Goal: Check status: Check status

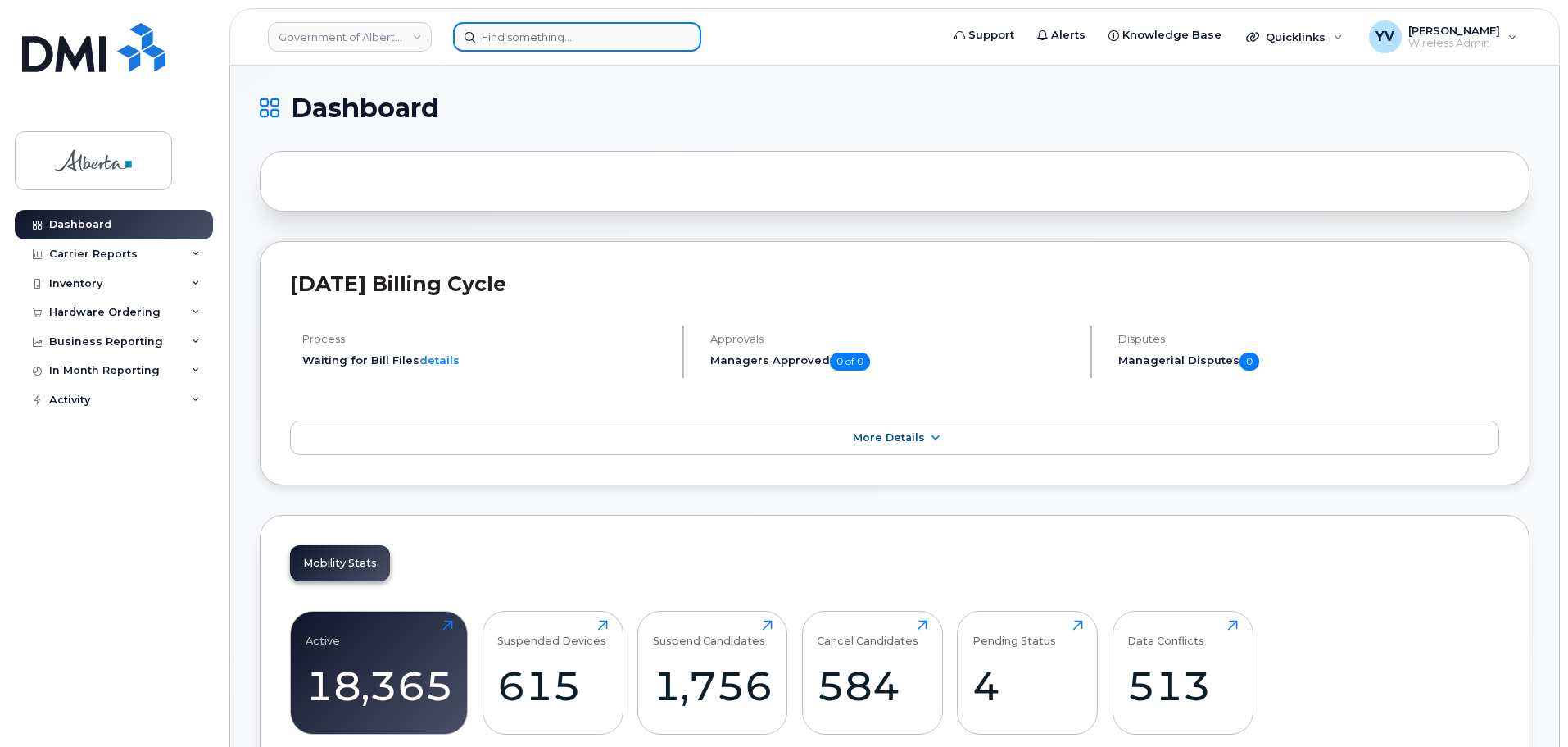
click at [491, 45] on input at bounding box center [577, 37] width 249 height 29
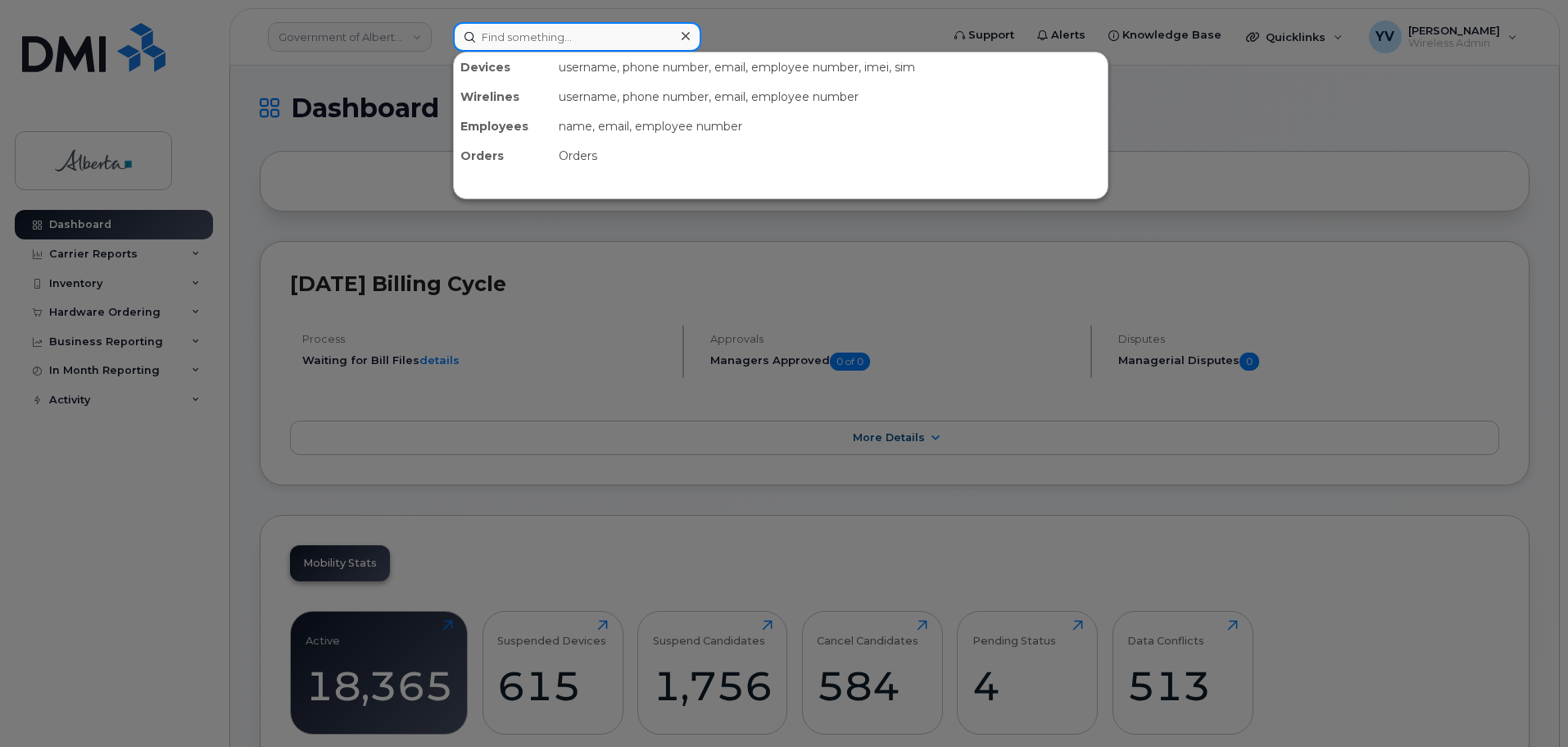
paste input "7802335492"
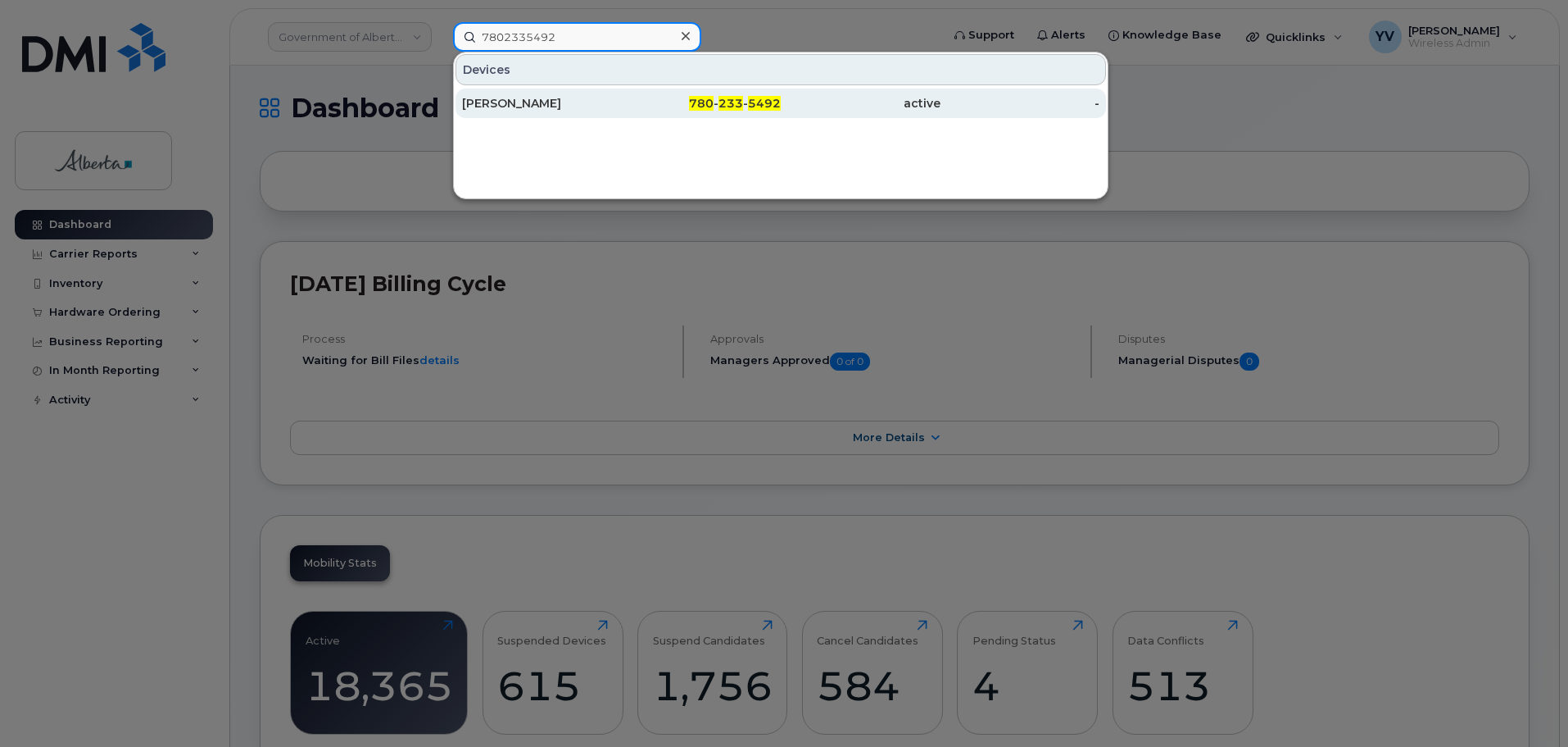
type input "7802335492"
click at [732, 101] on span "233" at bounding box center [730, 103] width 25 height 15
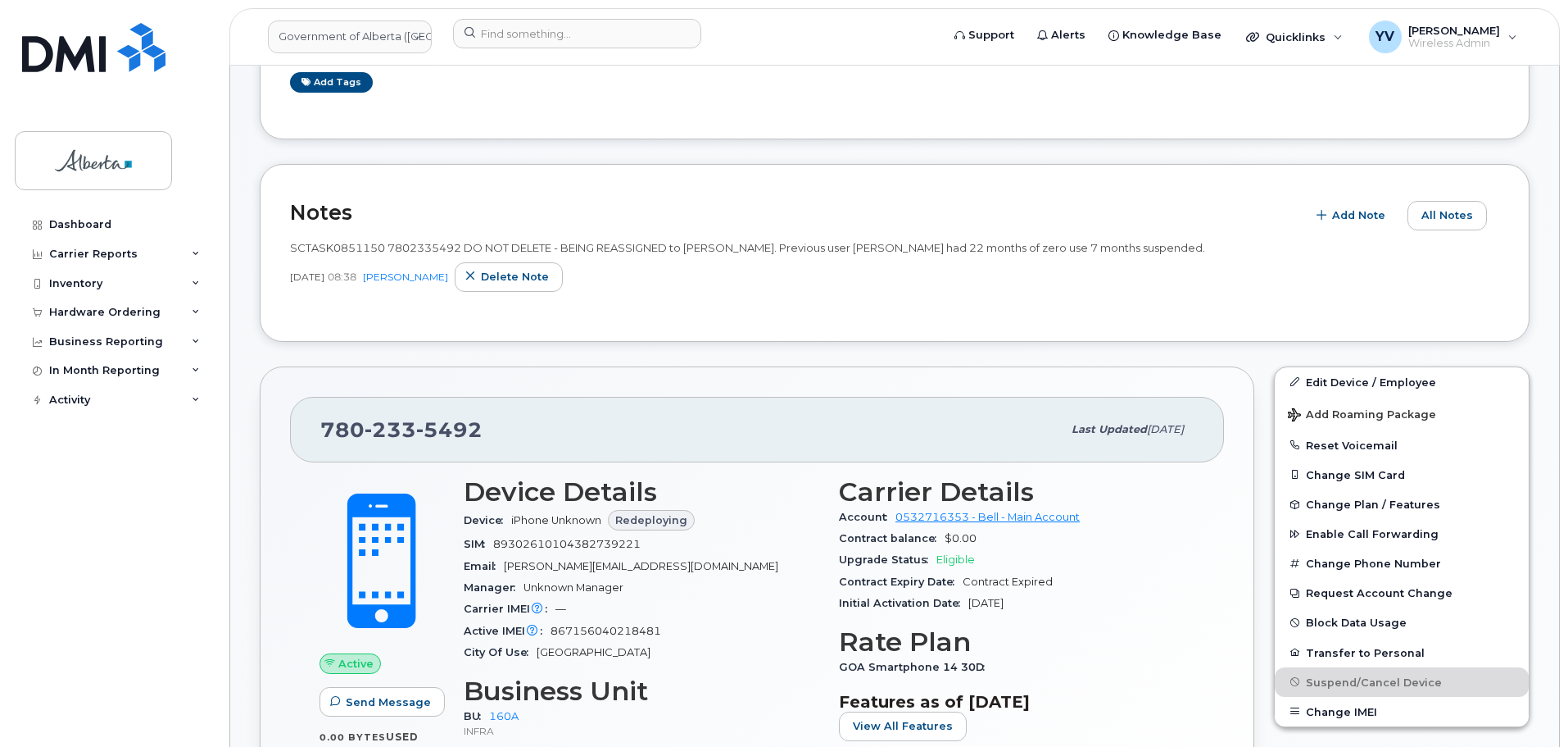
scroll to position [293, 0]
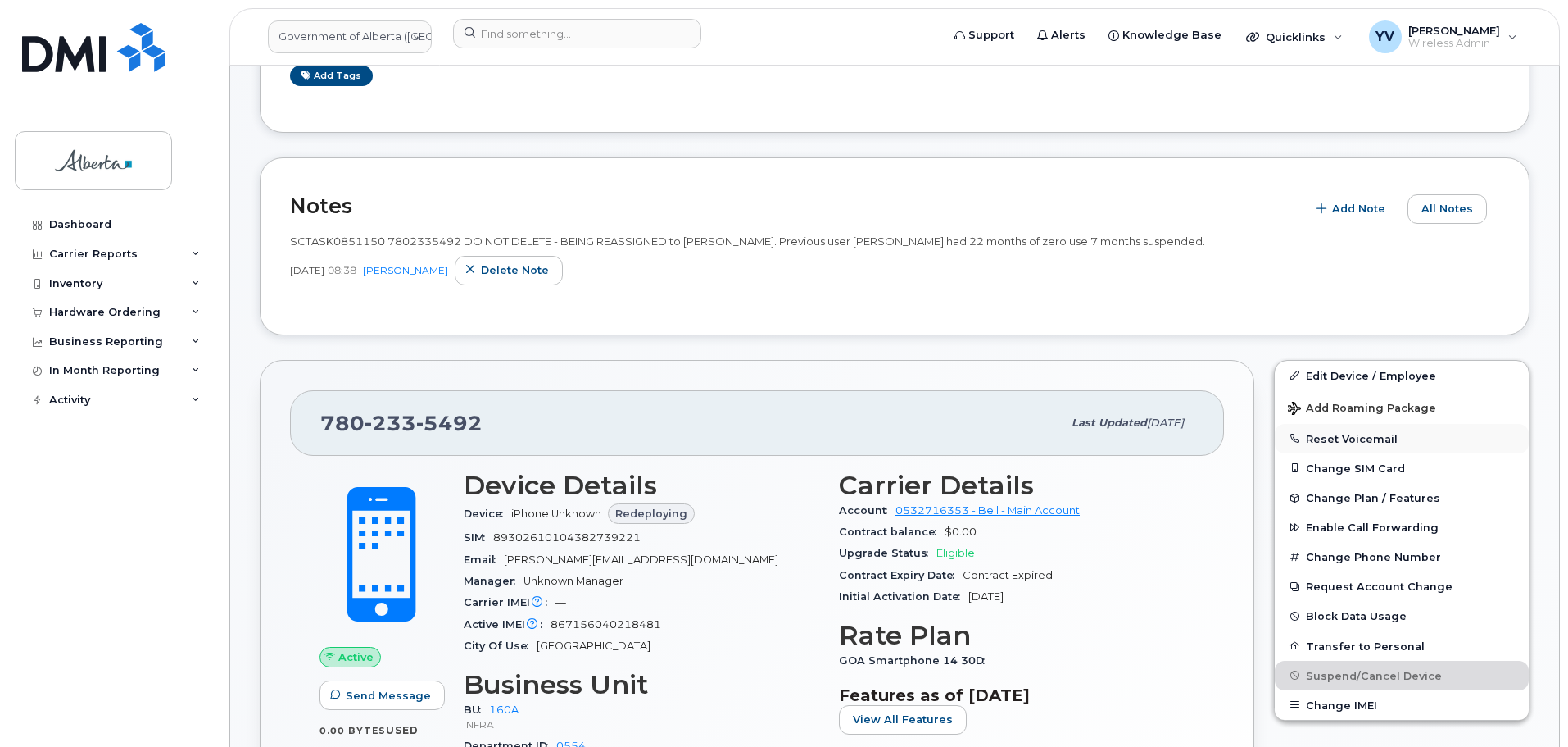
click at [1346, 435] on button "Reset Voicemail" at bounding box center [1402, 439] width 254 height 29
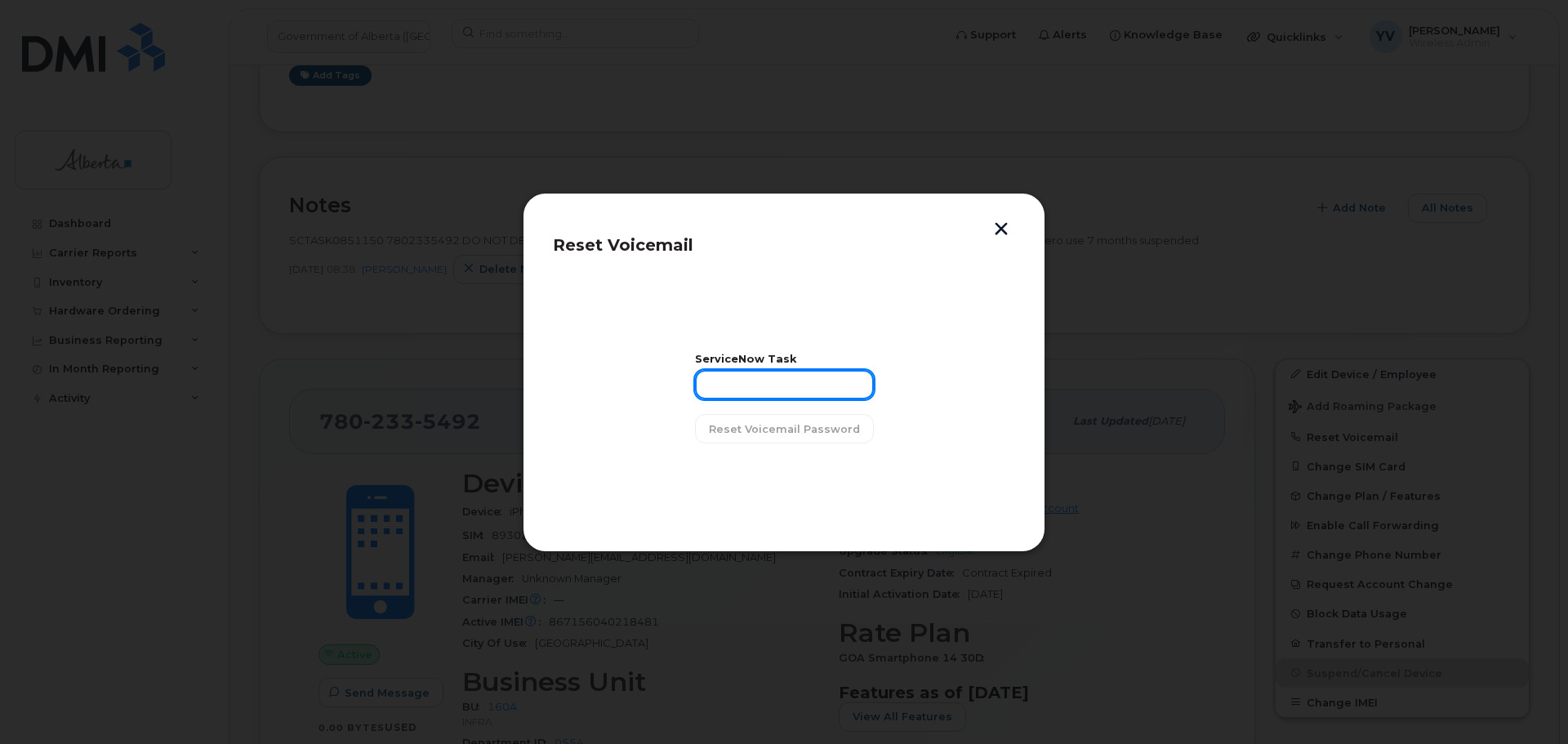
click at [726, 386] on input "text" at bounding box center [784, 385] width 179 height 29
paste input "SCTASK0851150"
type input "SCTASK0851150"
click at [777, 427] on span "Reset Voicemail Password" at bounding box center [784, 429] width 151 height 16
click at [777, 427] on div "ServiceNow Task SCTASK0851150 Loading..." at bounding box center [784, 399] width 168 height 89
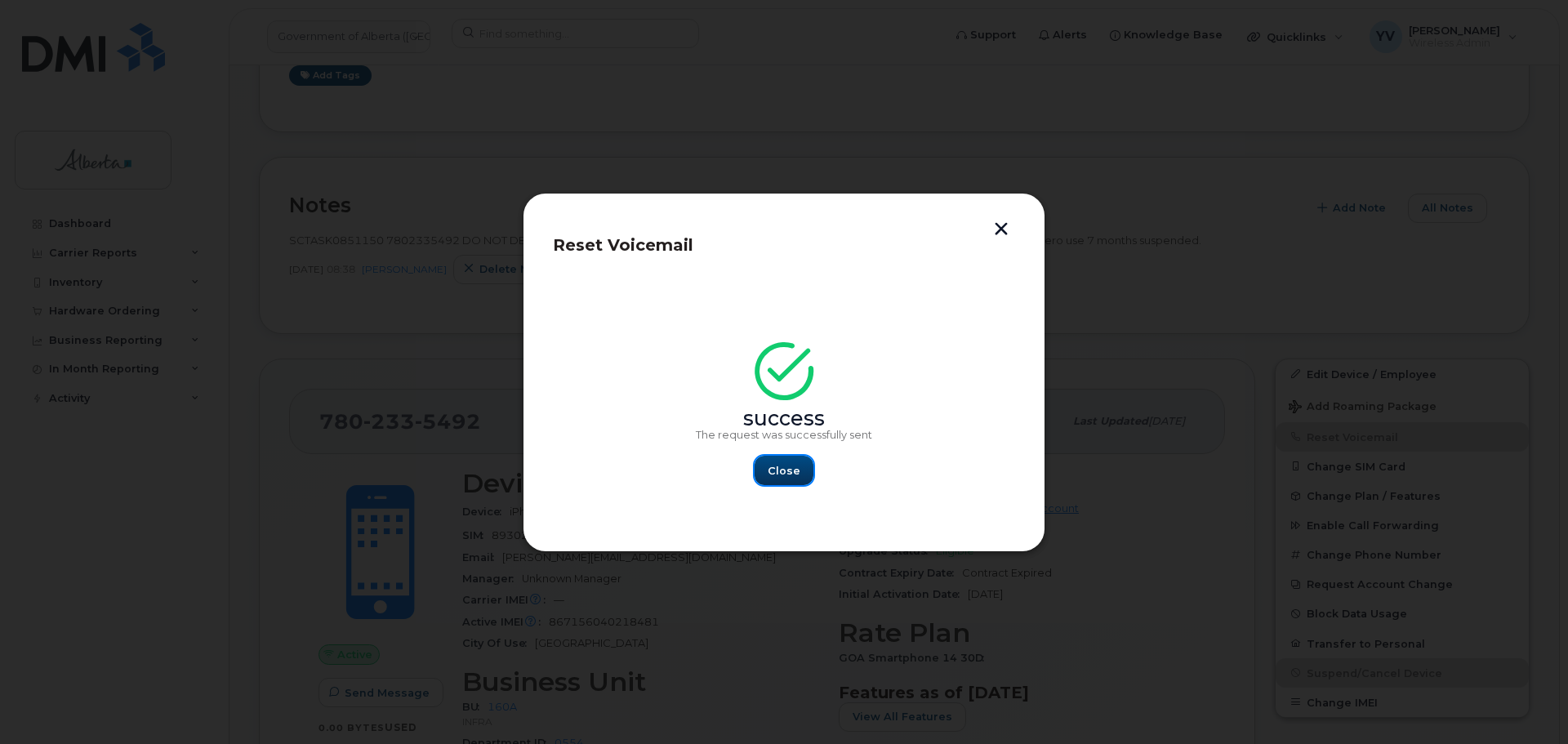
click at [776, 473] on span "Close" at bounding box center [784, 470] width 33 height 16
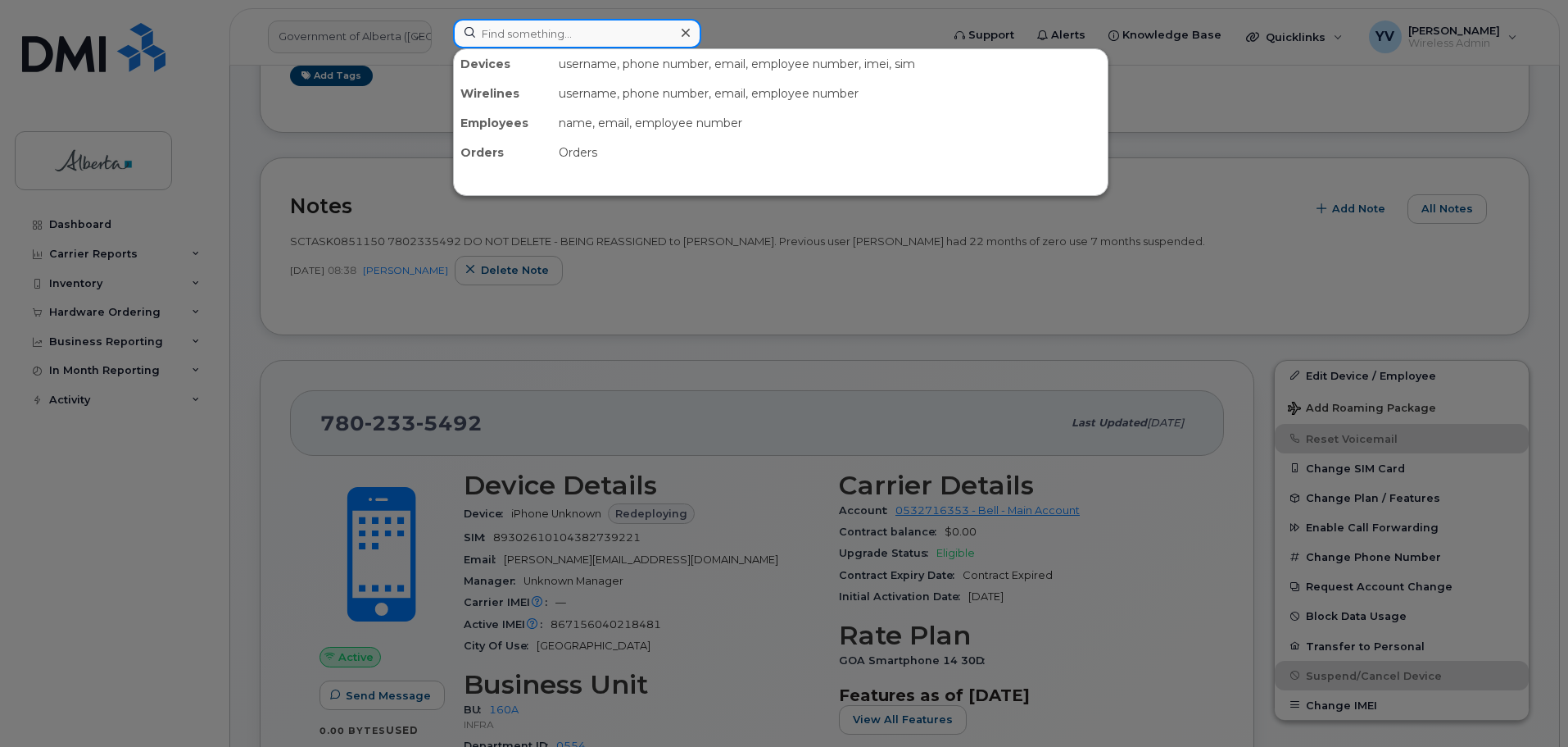
click at [503, 39] on input at bounding box center [577, 34] width 249 height 29
paste input "7802335492"
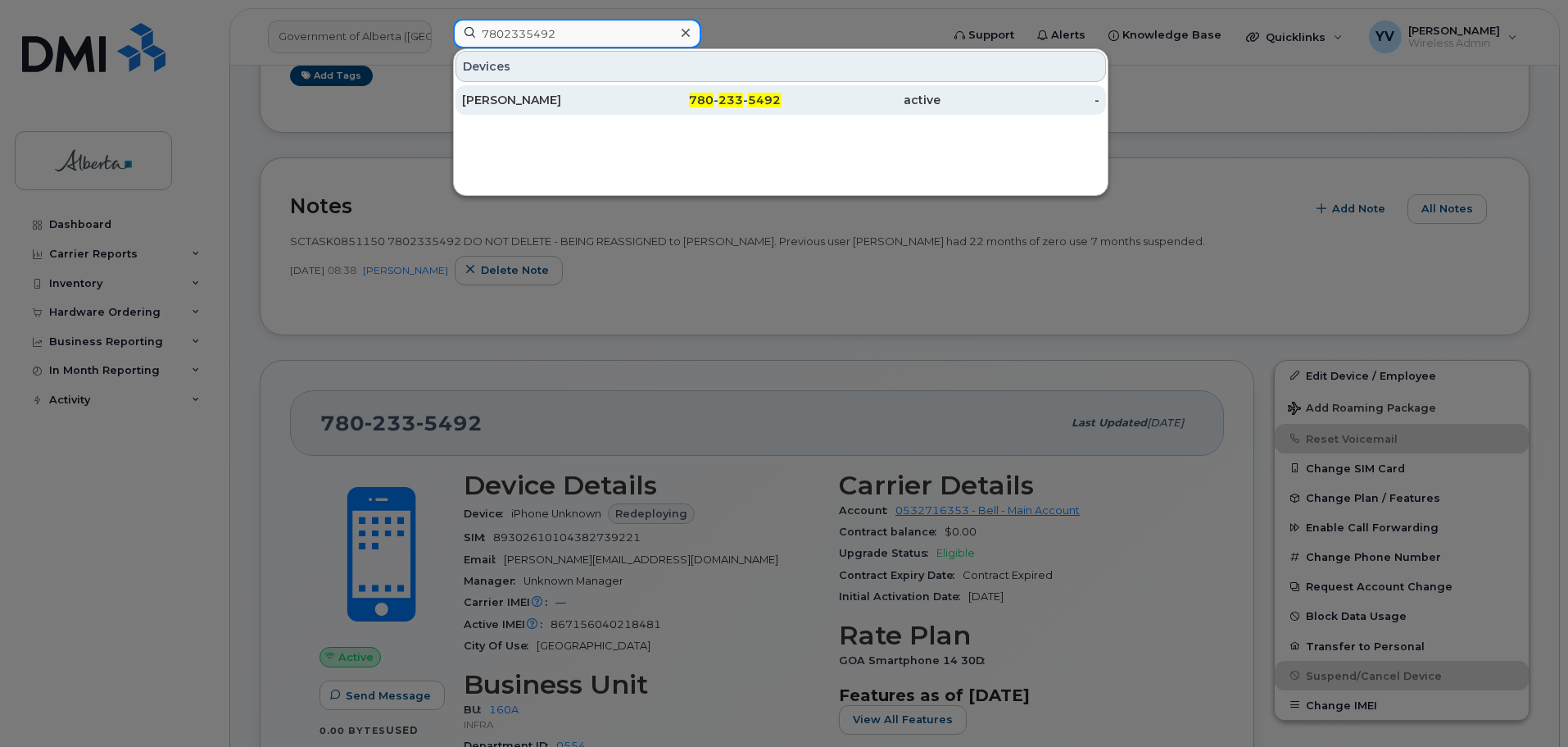
type input "7802335492"
click at [760, 92] on div "780 - 233 - 5492" at bounding box center [702, 100] width 160 height 29
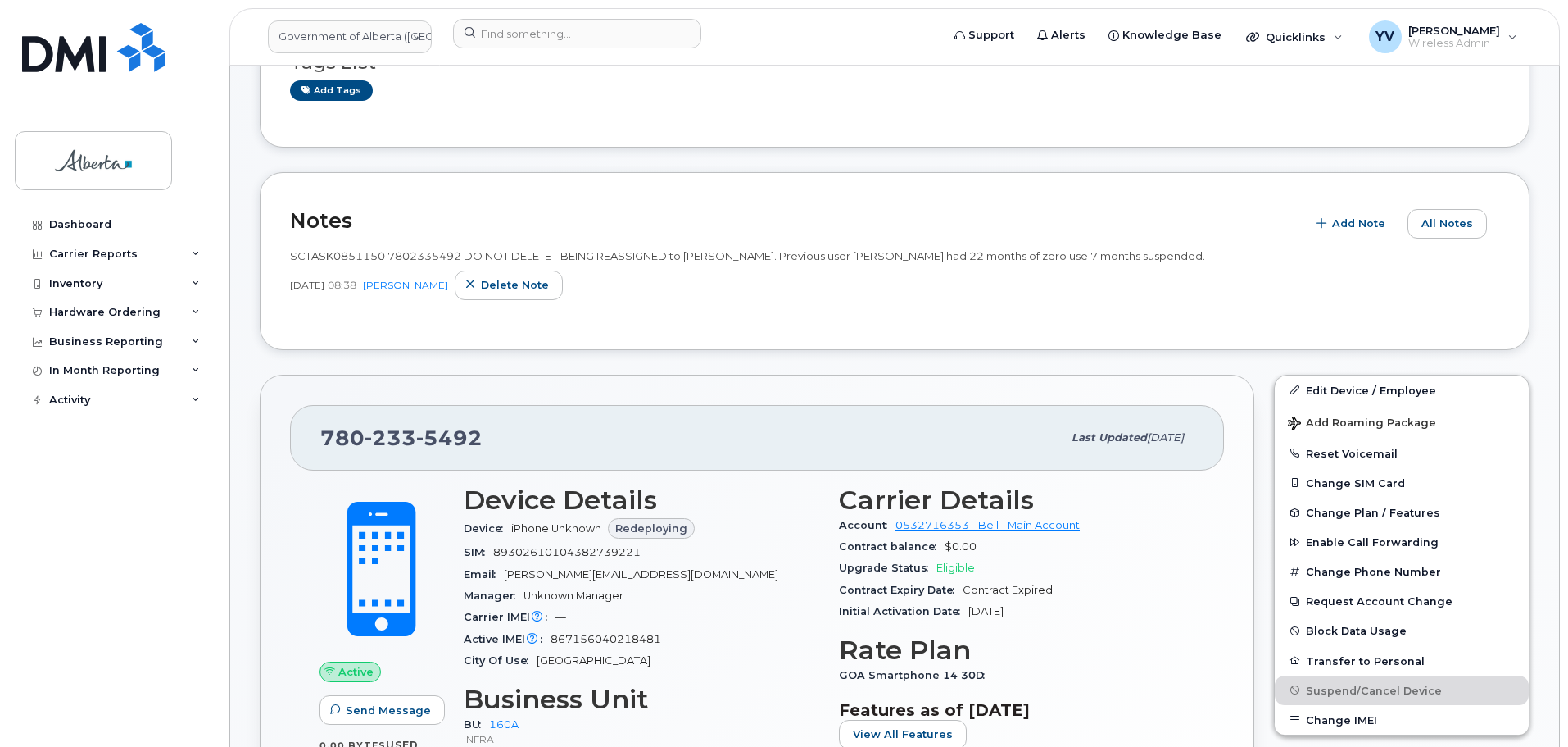
scroll to position [341, 0]
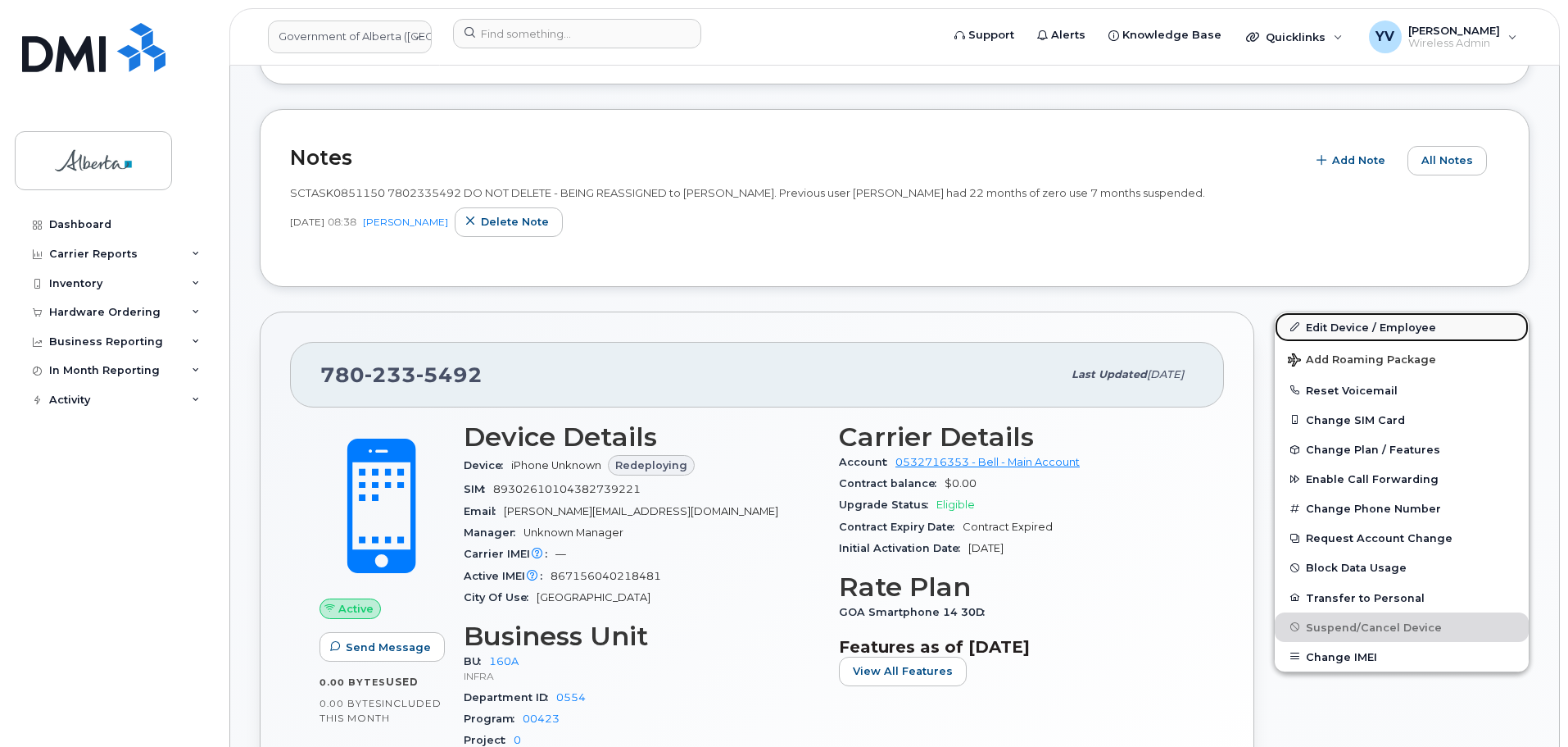
click at [1345, 319] on link "Edit Device / Employee" at bounding box center [1402, 327] width 254 height 29
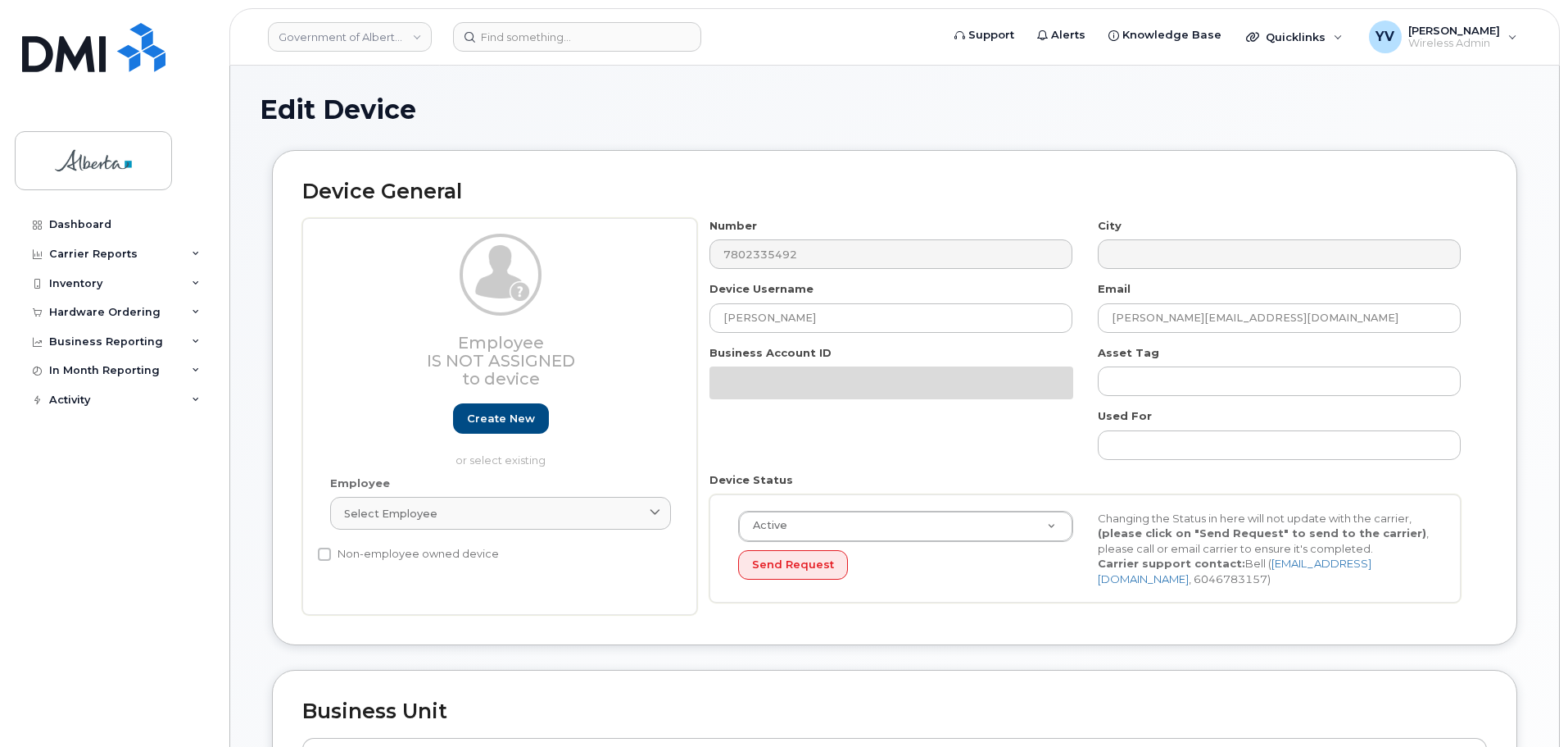
select select "4681665"
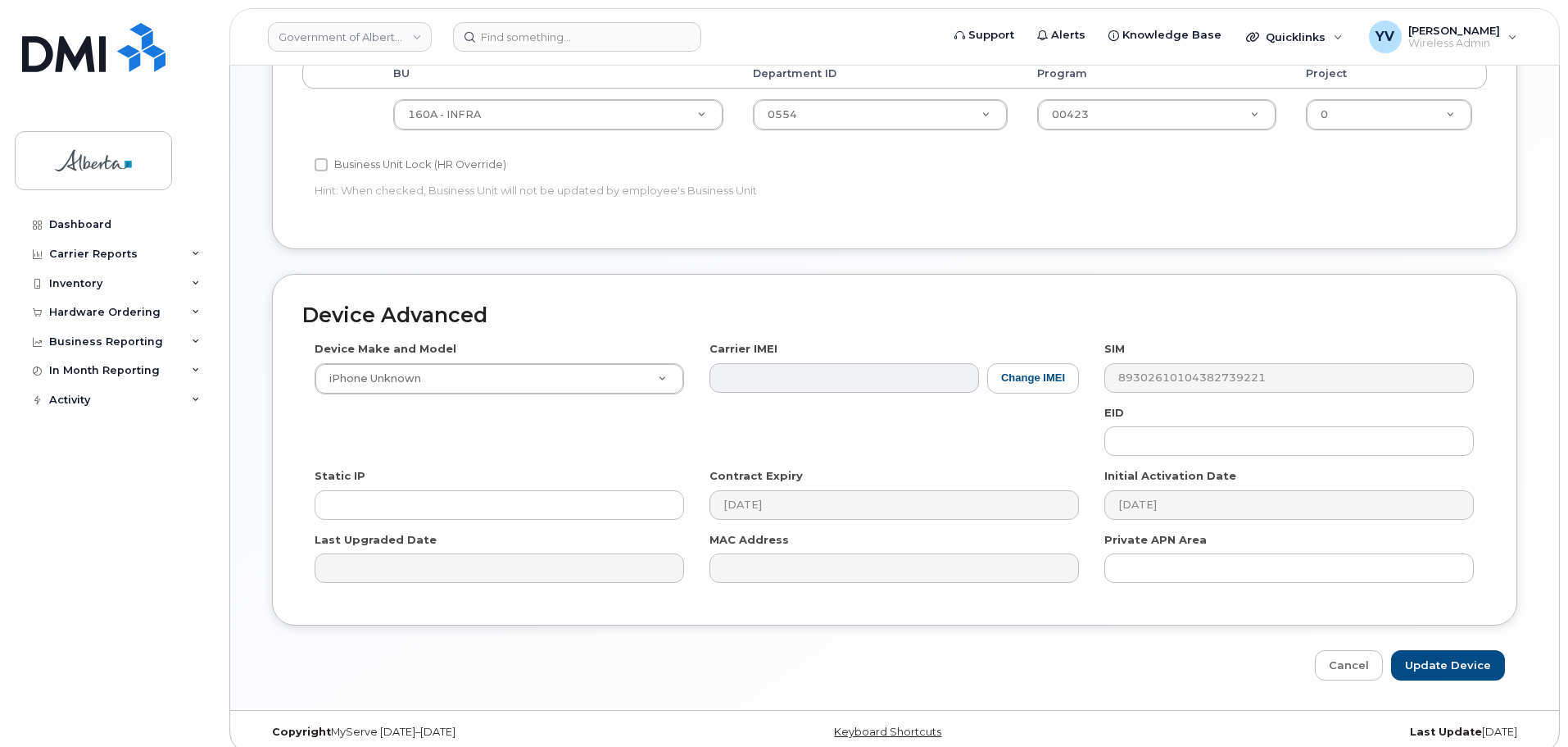
scroll to position [694, 0]
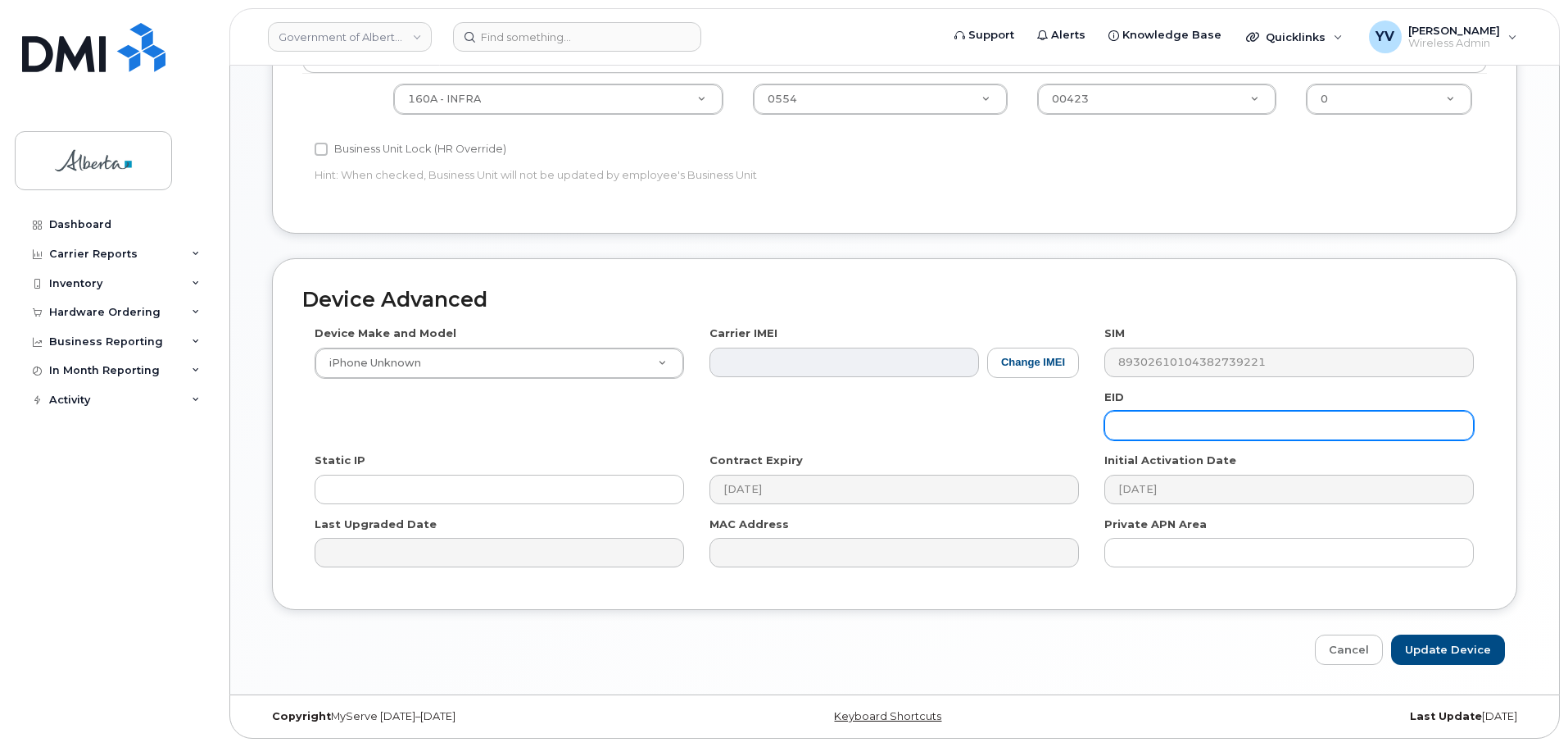
click at [1152, 427] on input "text" at bounding box center [1289, 425] width 370 height 29
paste input "89043052010008887025010578346195"
type input "89043052010008887025010578346195"
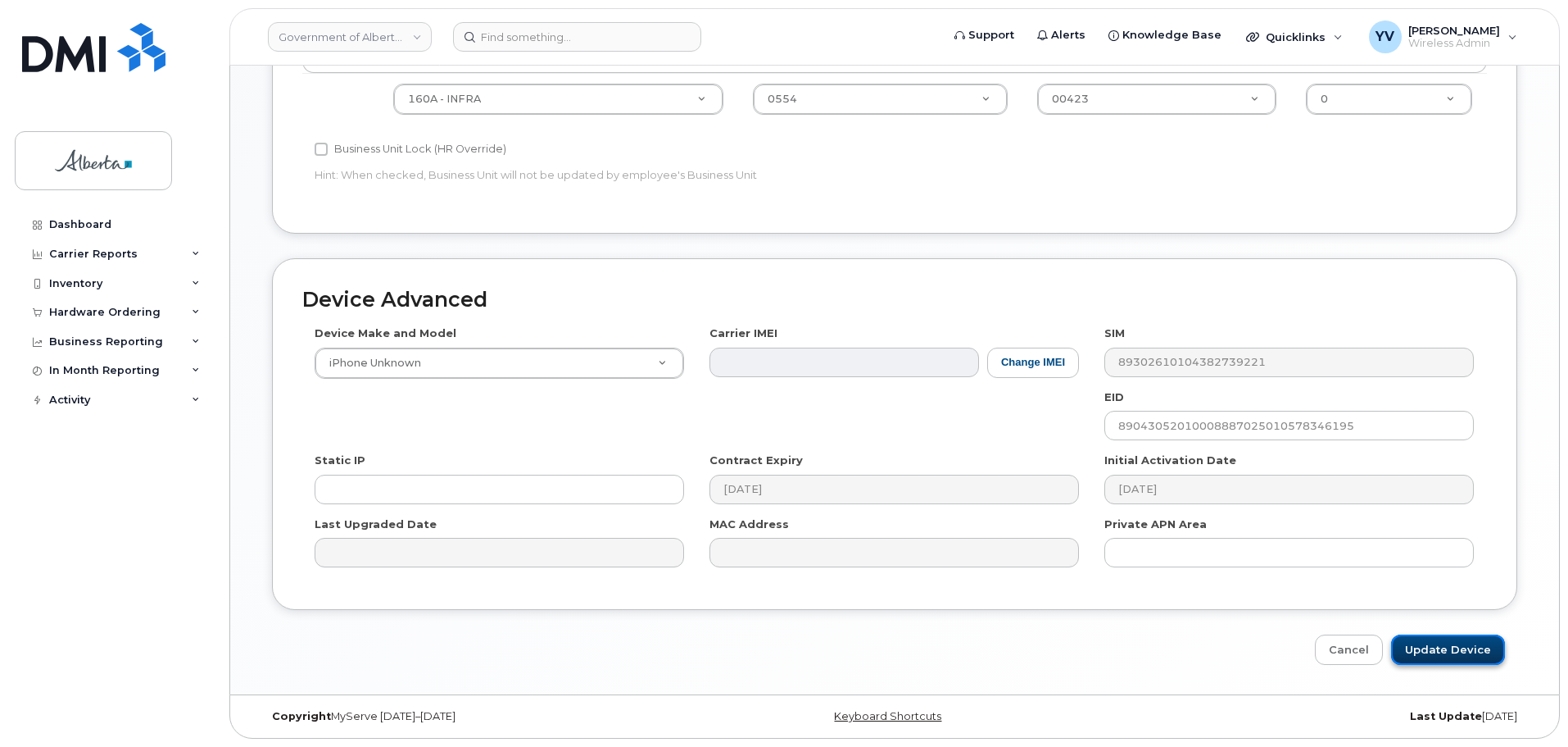
click at [1445, 648] on input "Update Device" at bounding box center [1448, 649] width 114 height 30
type input "Saving..."
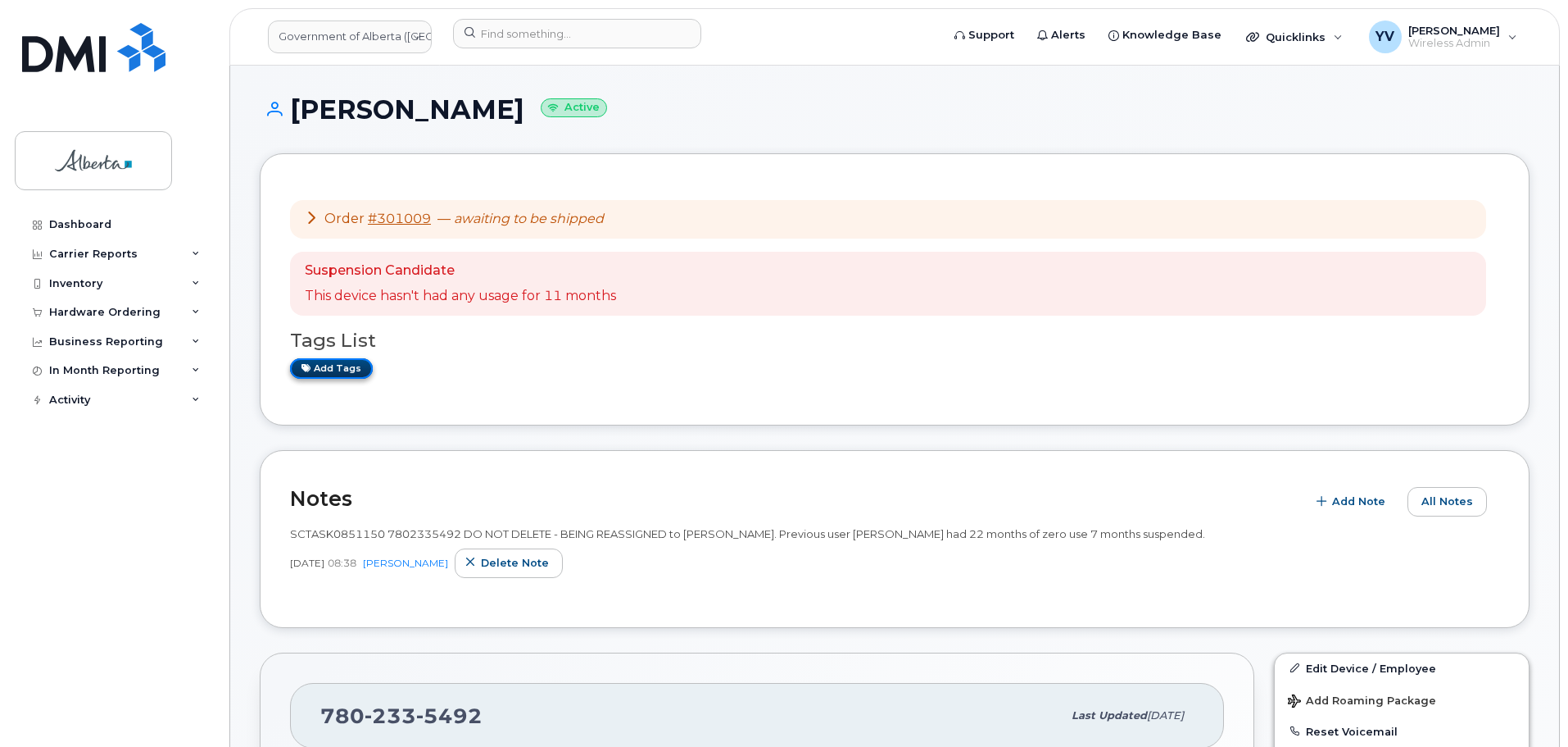
click at [343, 370] on link "Add tags" at bounding box center [331, 368] width 83 height 20
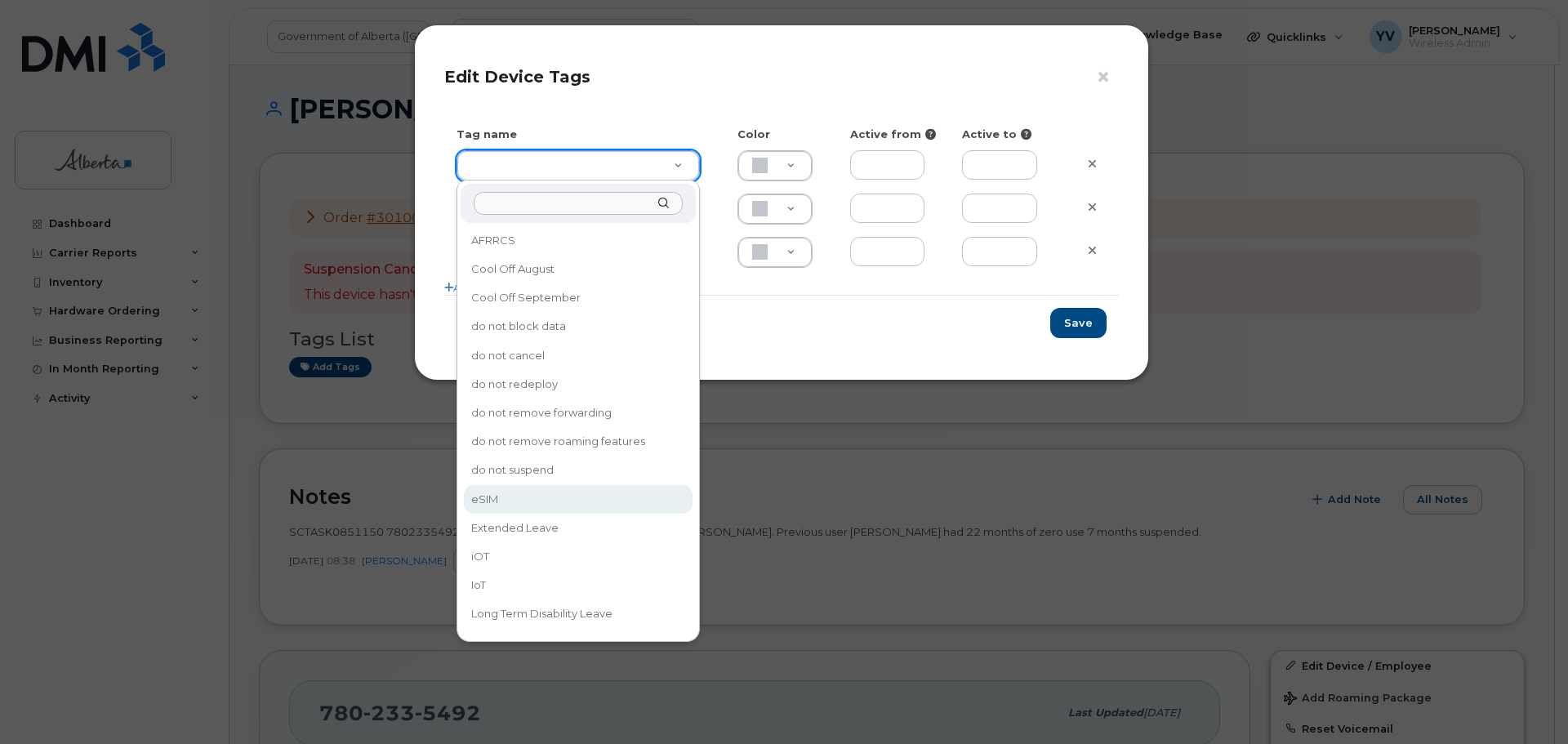
type input "eSIM"
type input "D6CDC1"
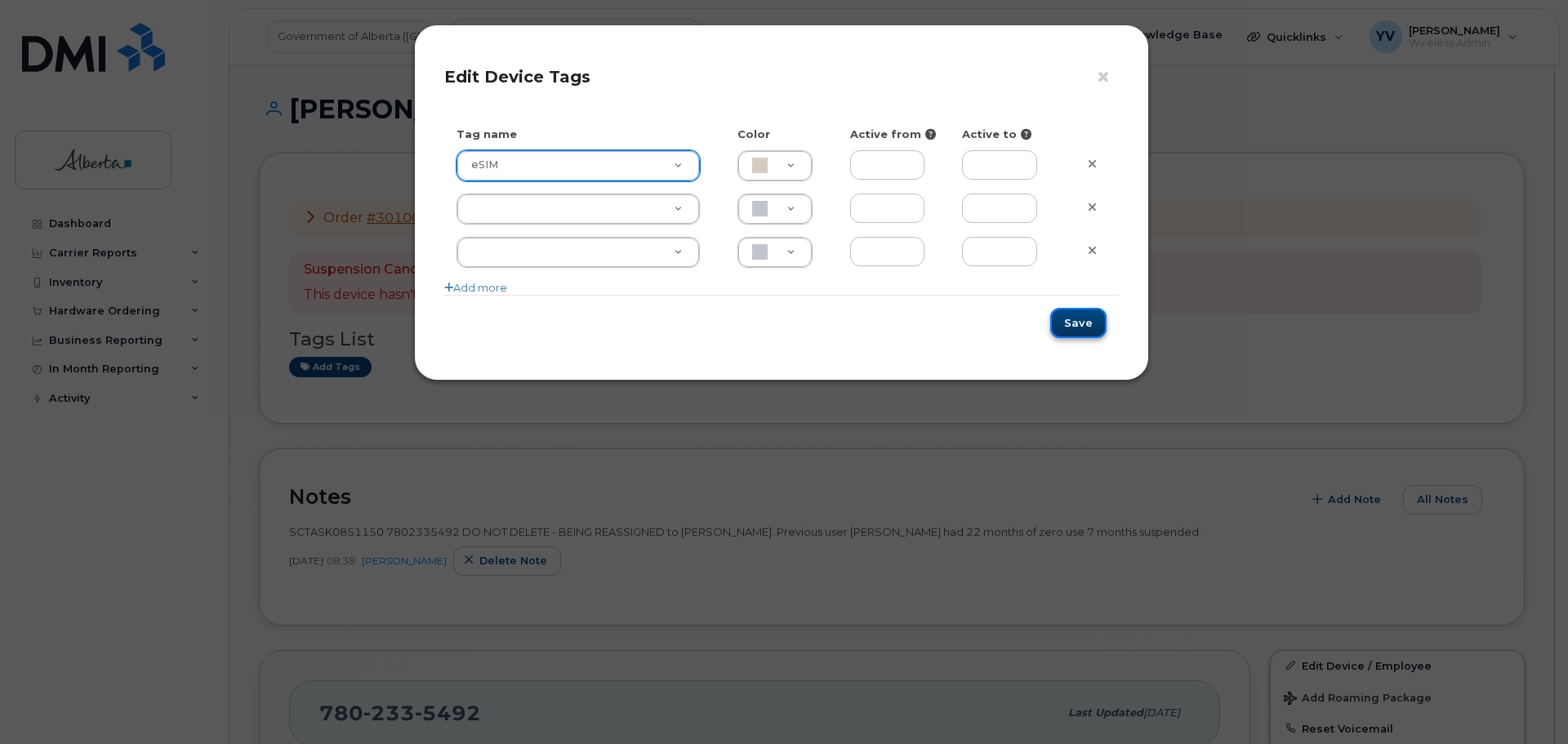
click at [1086, 321] on button "Save" at bounding box center [1079, 323] width 57 height 30
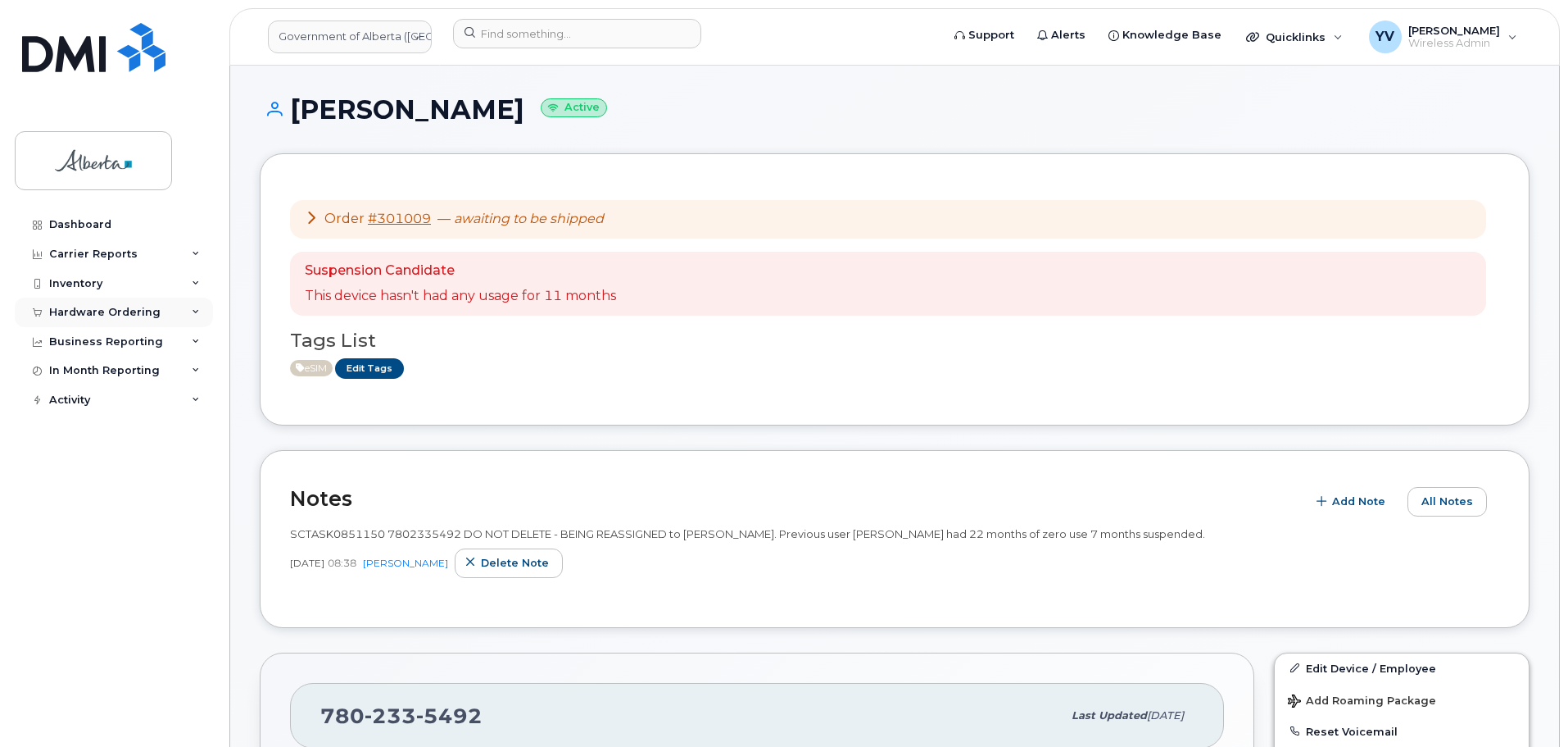
click at [78, 309] on div "Hardware Ordering" at bounding box center [105, 312] width 111 height 13
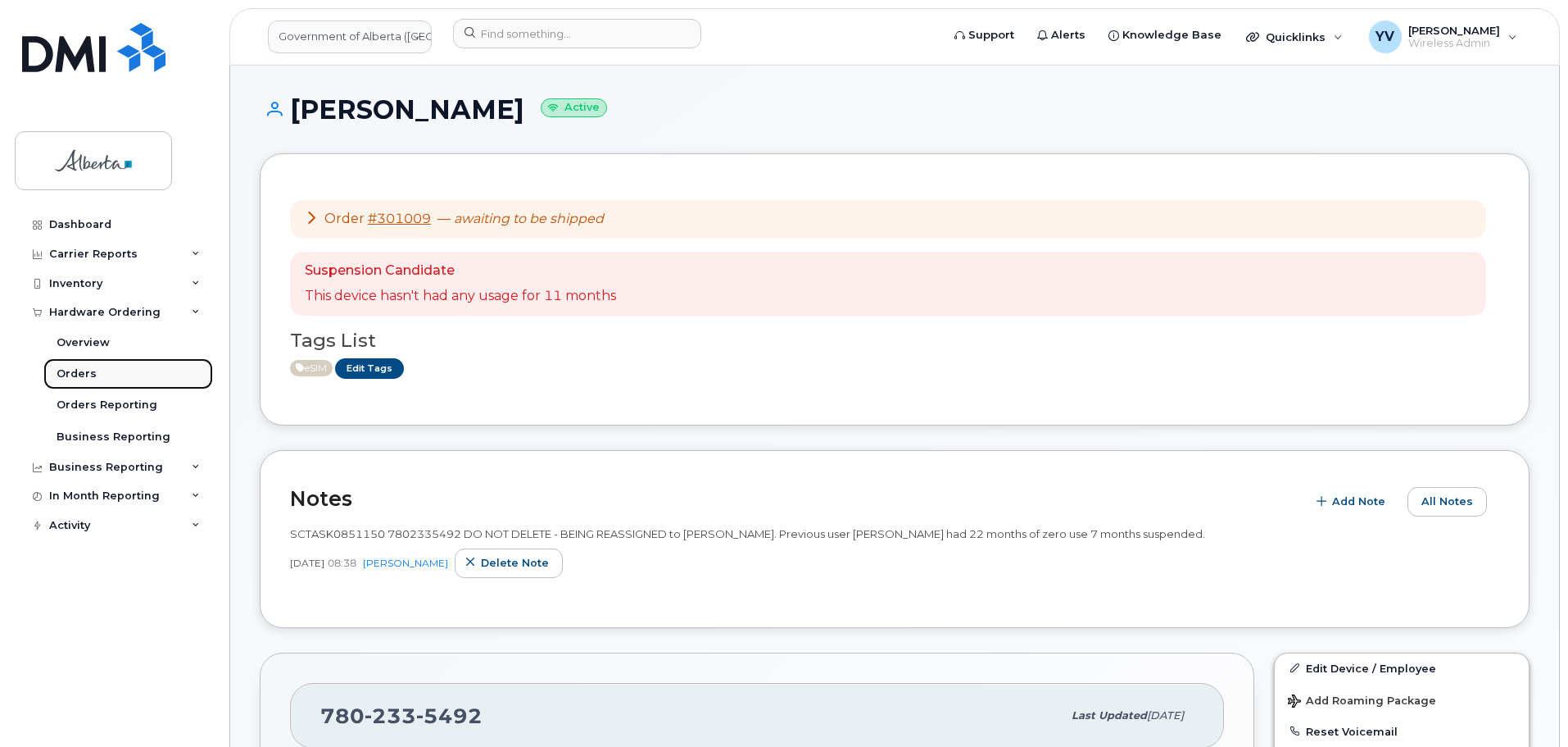
click at [72, 365] on link "Orders" at bounding box center [128, 374] width 170 height 31
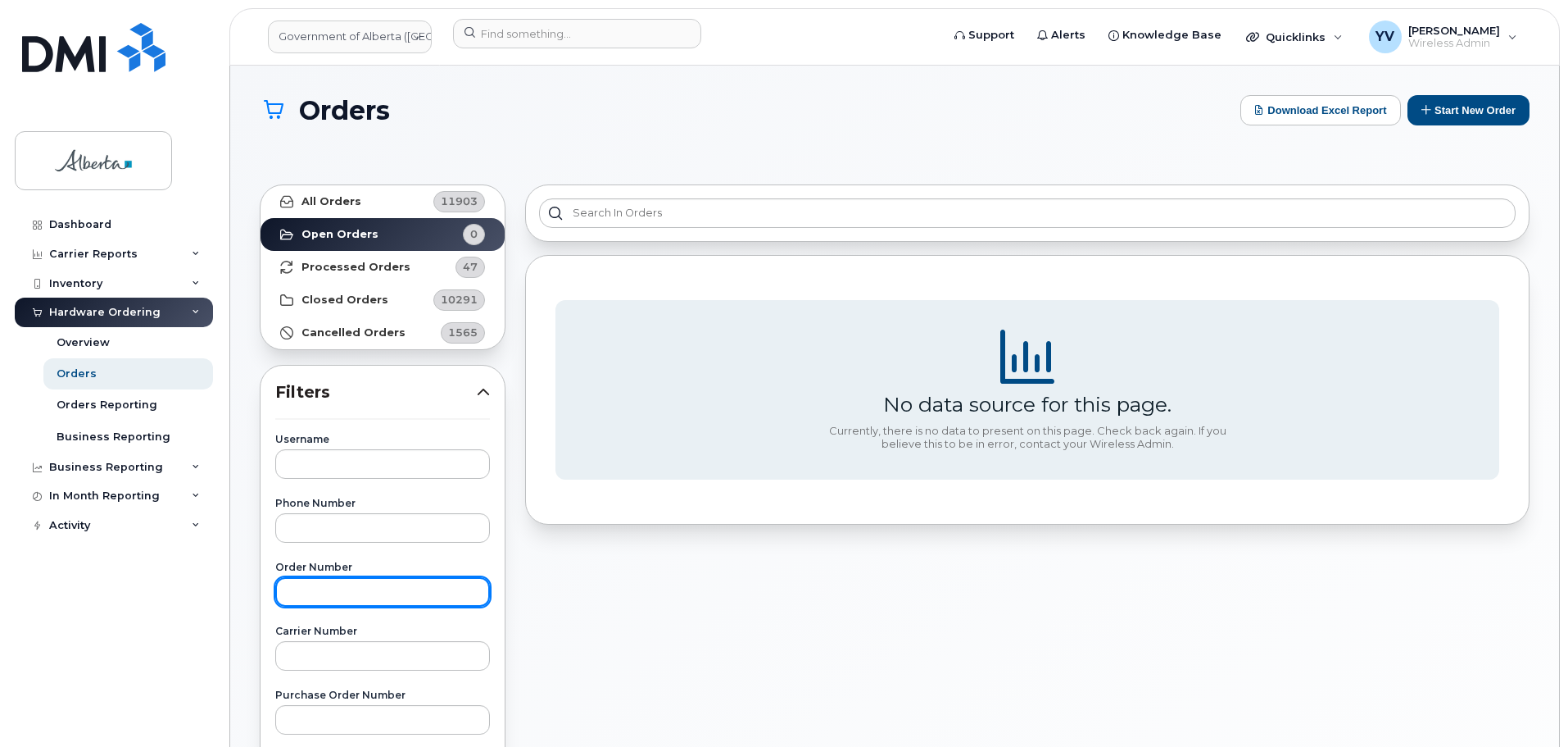
click at [294, 579] on input "text" at bounding box center [383, 592] width 215 height 29
paste input "From Subject Received Mobility Support [Government of [GEOGRAPHIC_DATA] ([GEOGR…"
type input "From Subject Received Mobility Support [Government of [GEOGRAPHIC_DATA] ([GEOGR…"
paste input "300558"
type input "300558"
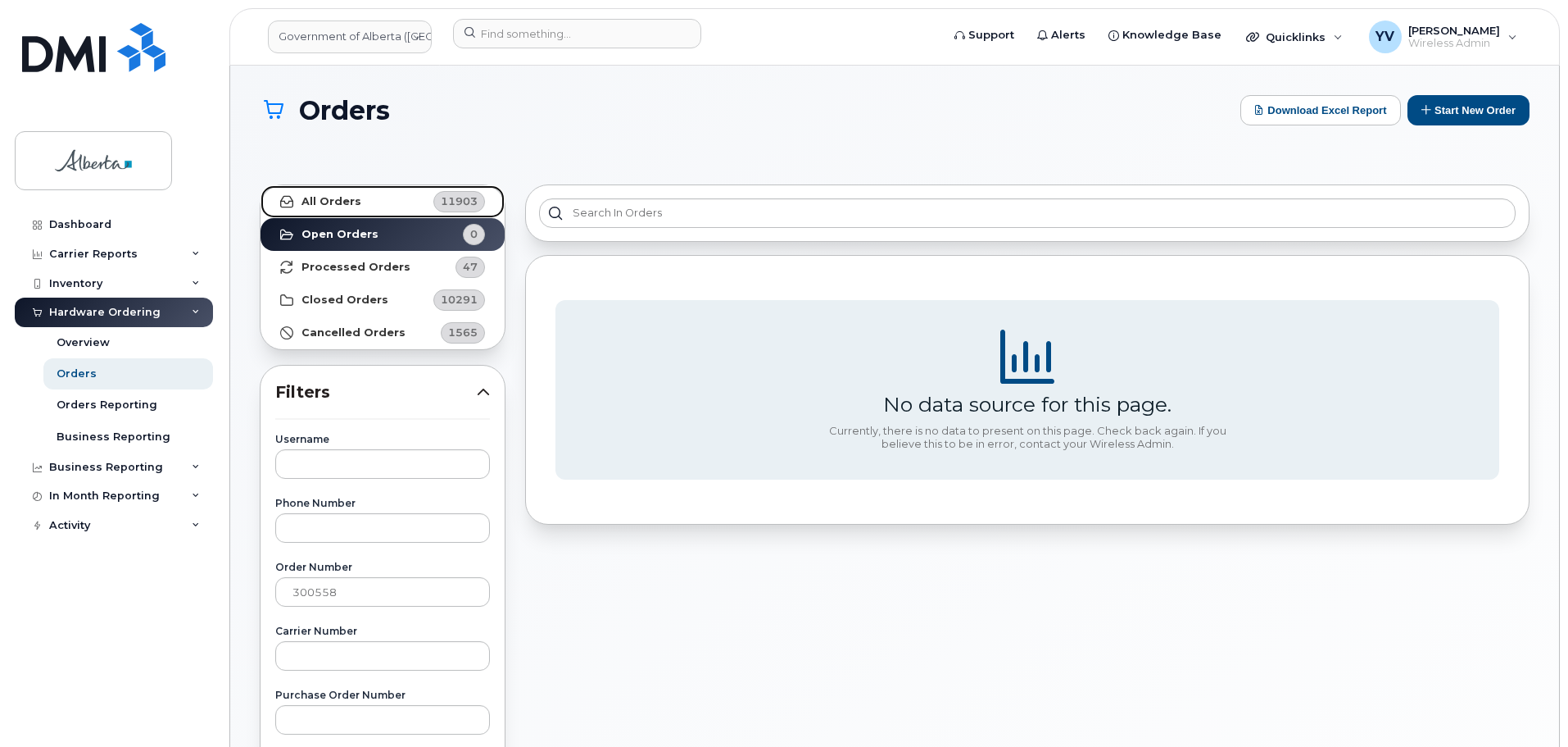
click at [341, 198] on strong "All Orders" at bounding box center [331, 202] width 60 height 13
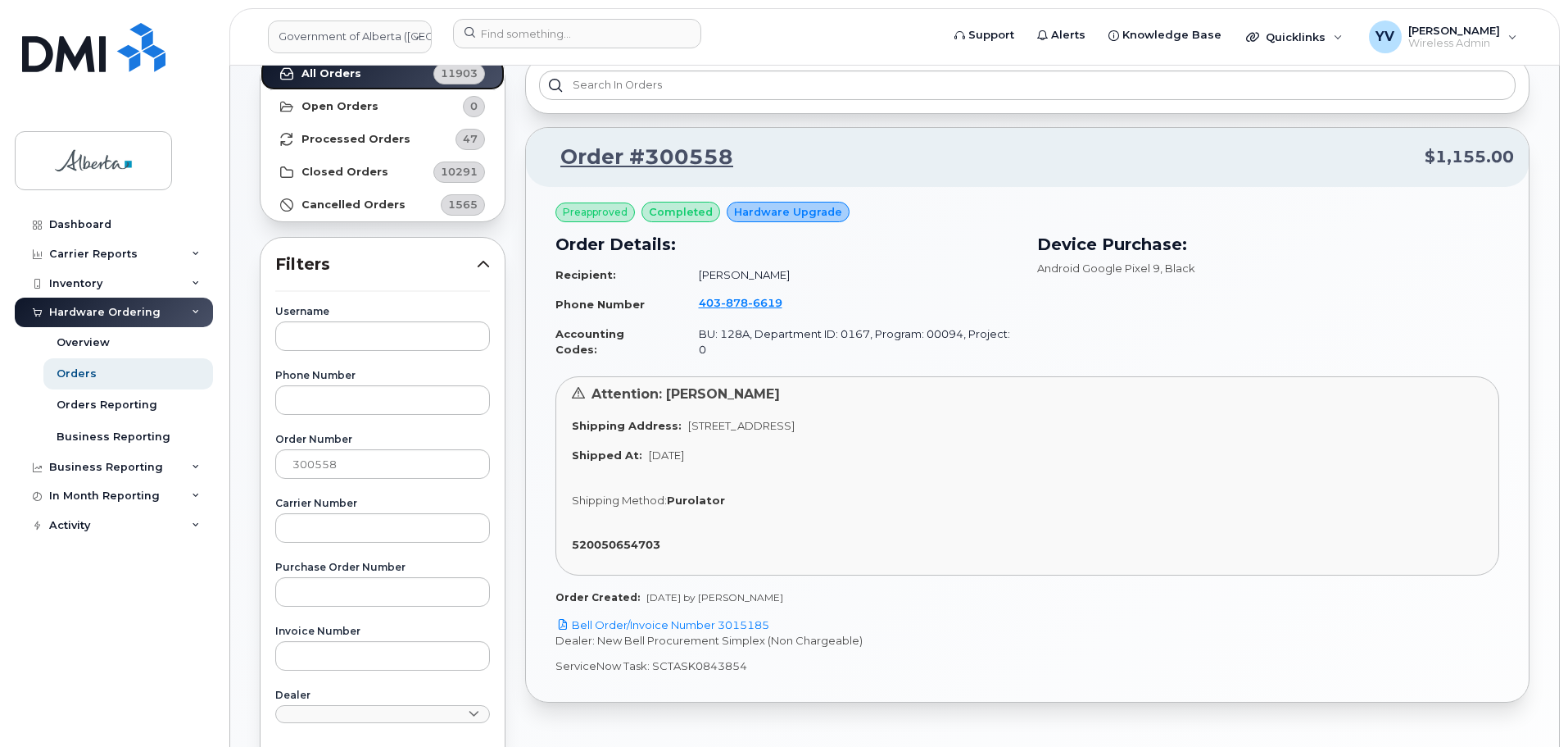
scroll to position [224, 0]
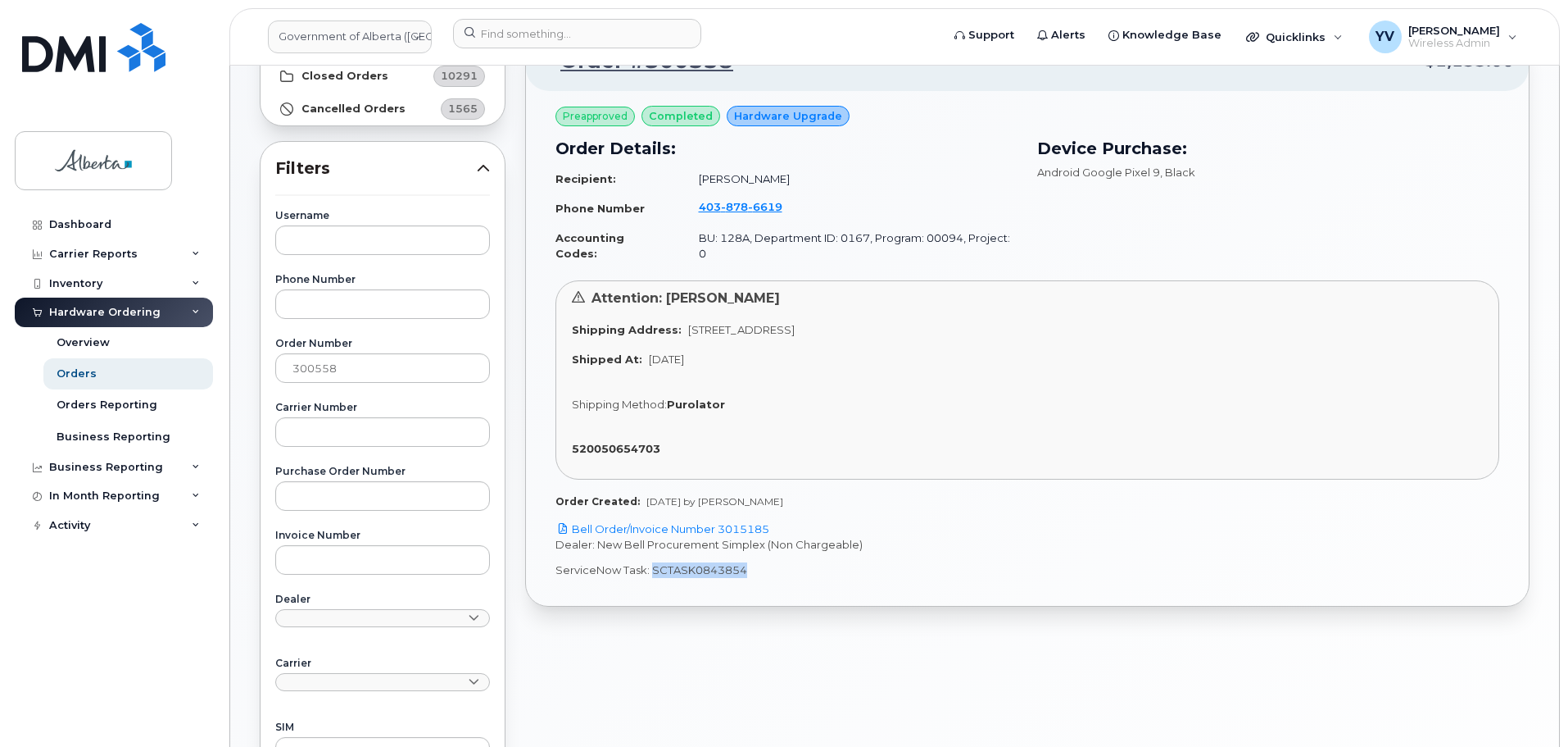
drag, startPoint x: 743, startPoint y: 554, endPoint x: 651, endPoint y: 556, distance: 92.0
click at [651, 563] on p "ServiceNow Task: SCTASK0843854" at bounding box center [1028, 570] width 944 height 16
copy p "SCTASK0843854"
click at [745, 522] on link "Bell Order/Invoice Number 3015185" at bounding box center [662, 529] width 214 height 13
copy p "SCTASK0843854"
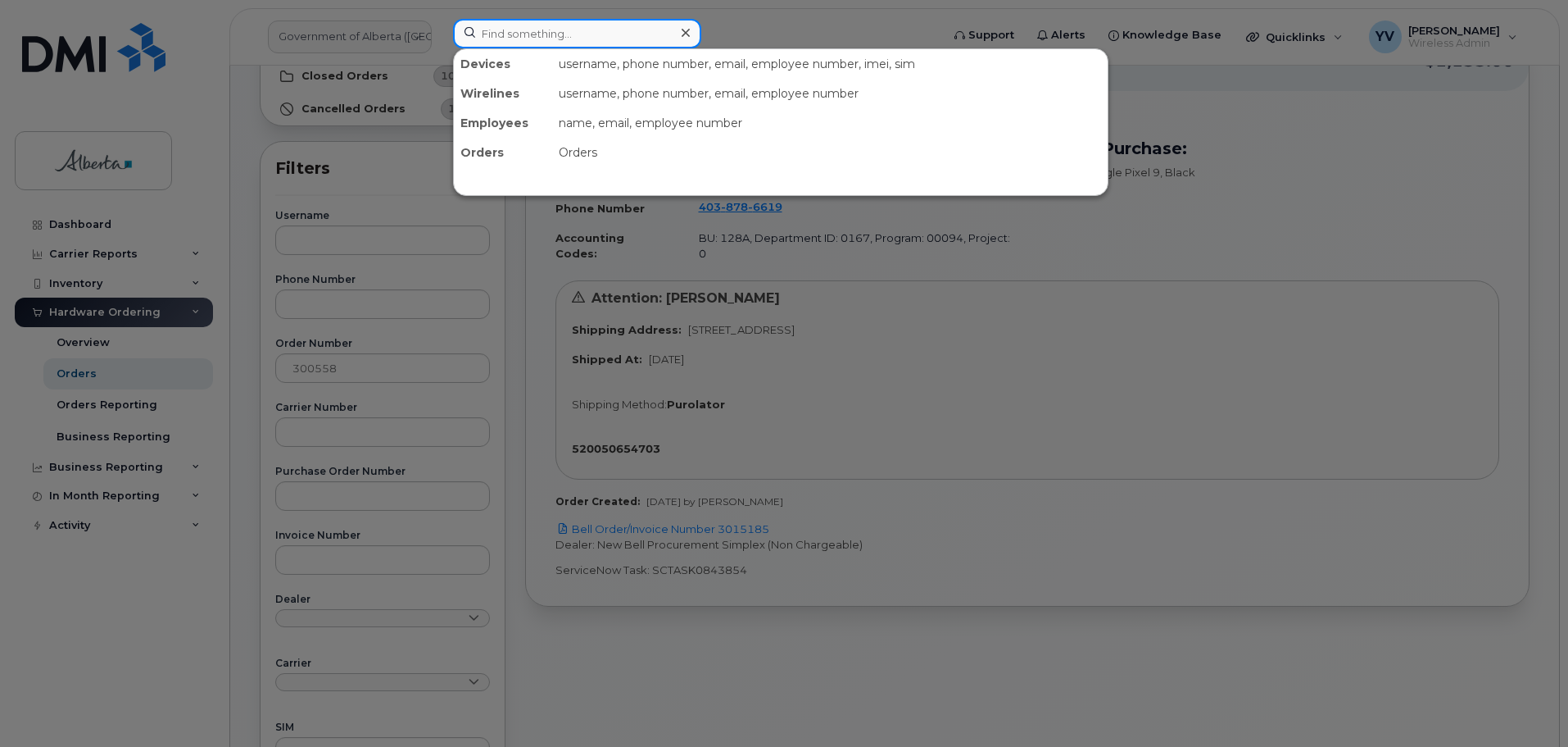
click at [502, 29] on input at bounding box center [577, 34] width 249 height 29
paste input "4038786619"
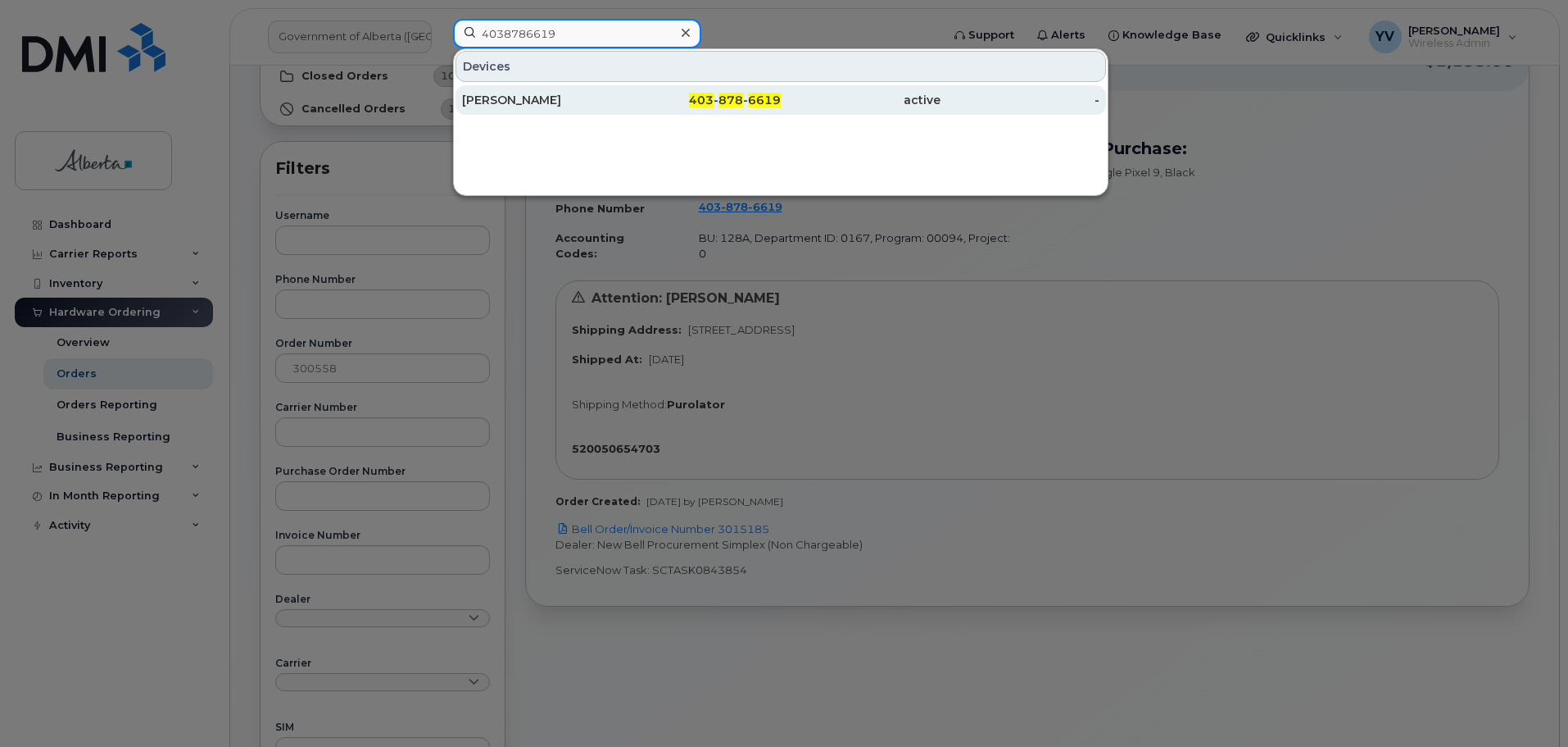
type input "4038786619"
click at [749, 101] on span "6619" at bounding box center [764, 100] width 33 height 15
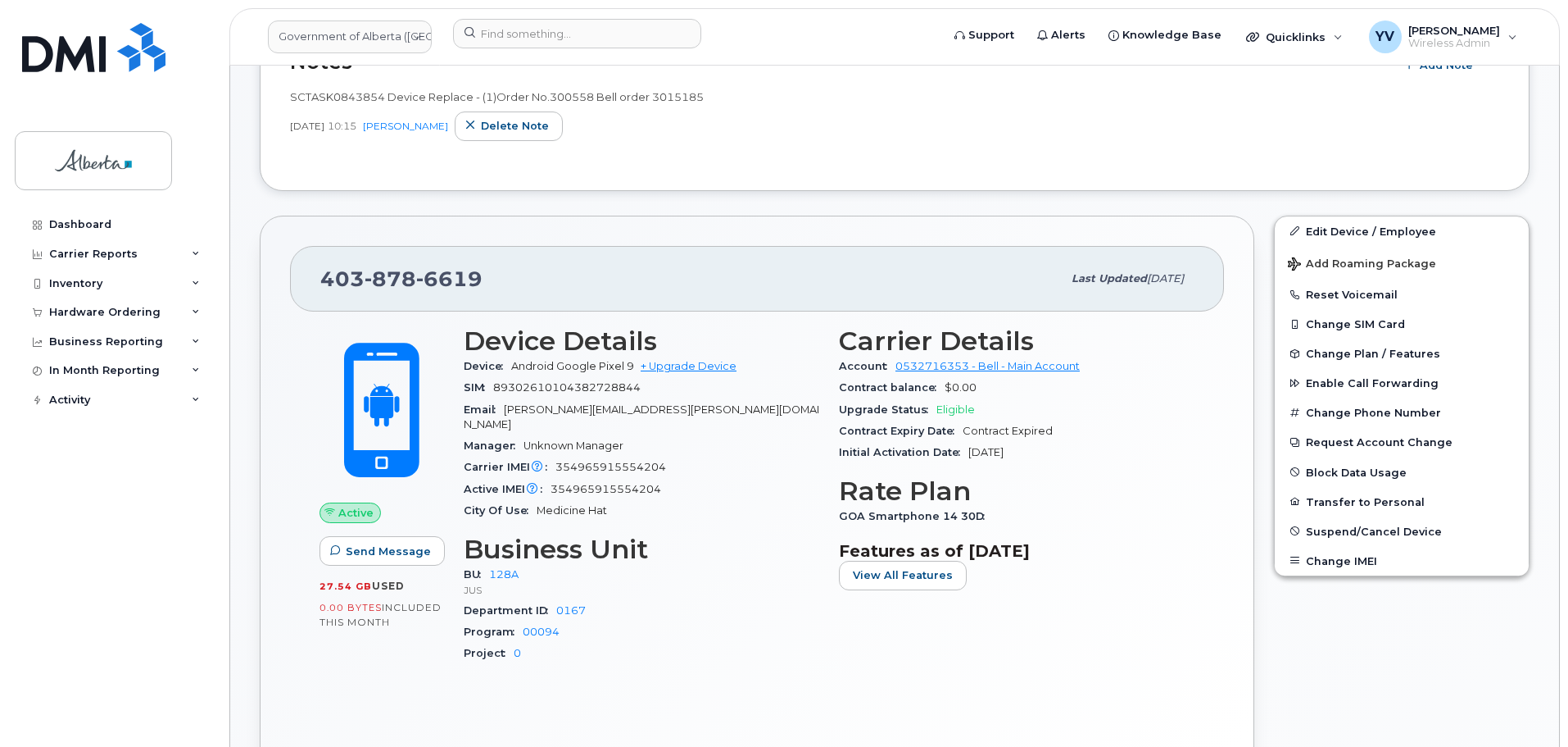
scroll to position [71, 0]
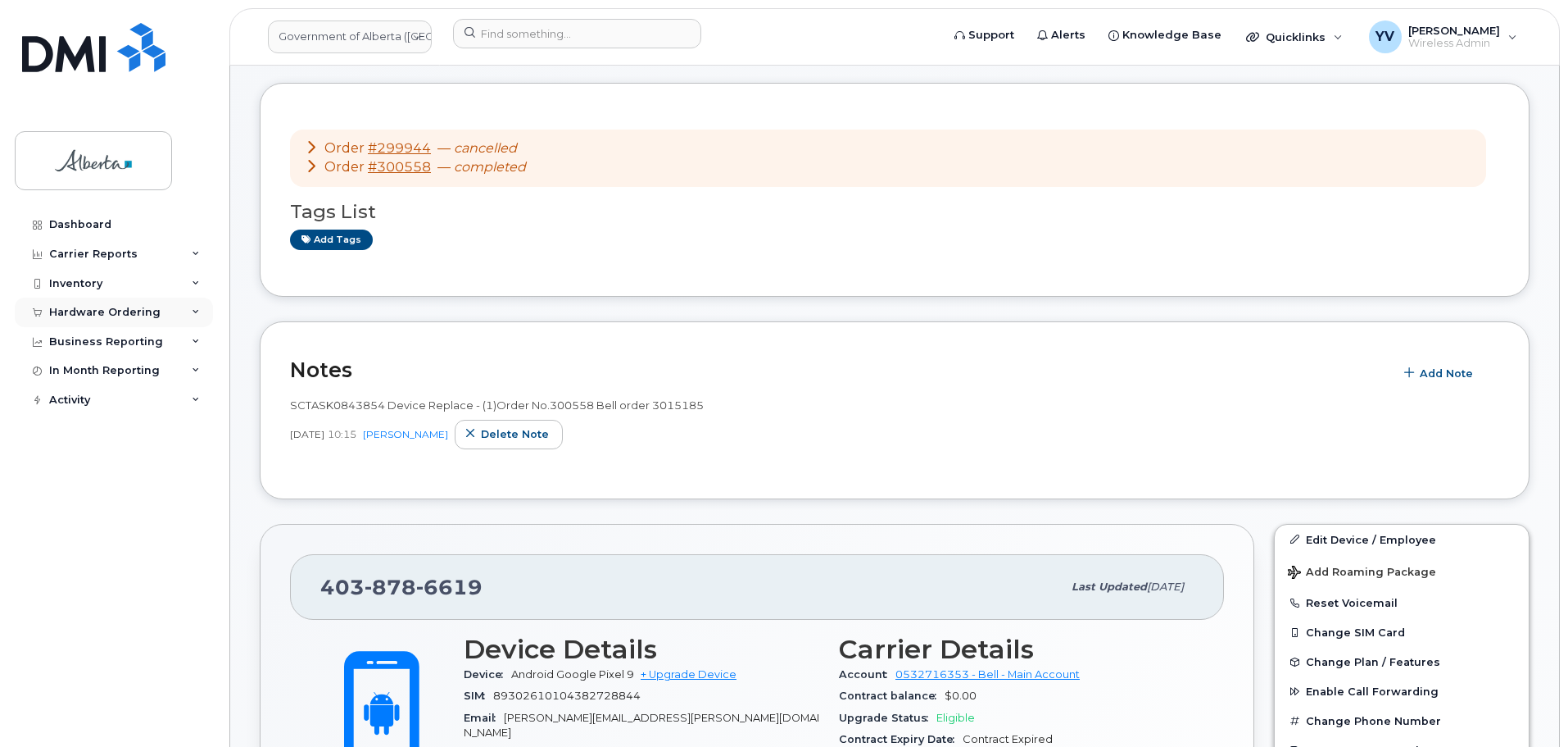
click at [77, 307] on div "Hardware Ordering" at bounding box center [105, 312] width 111 height 13
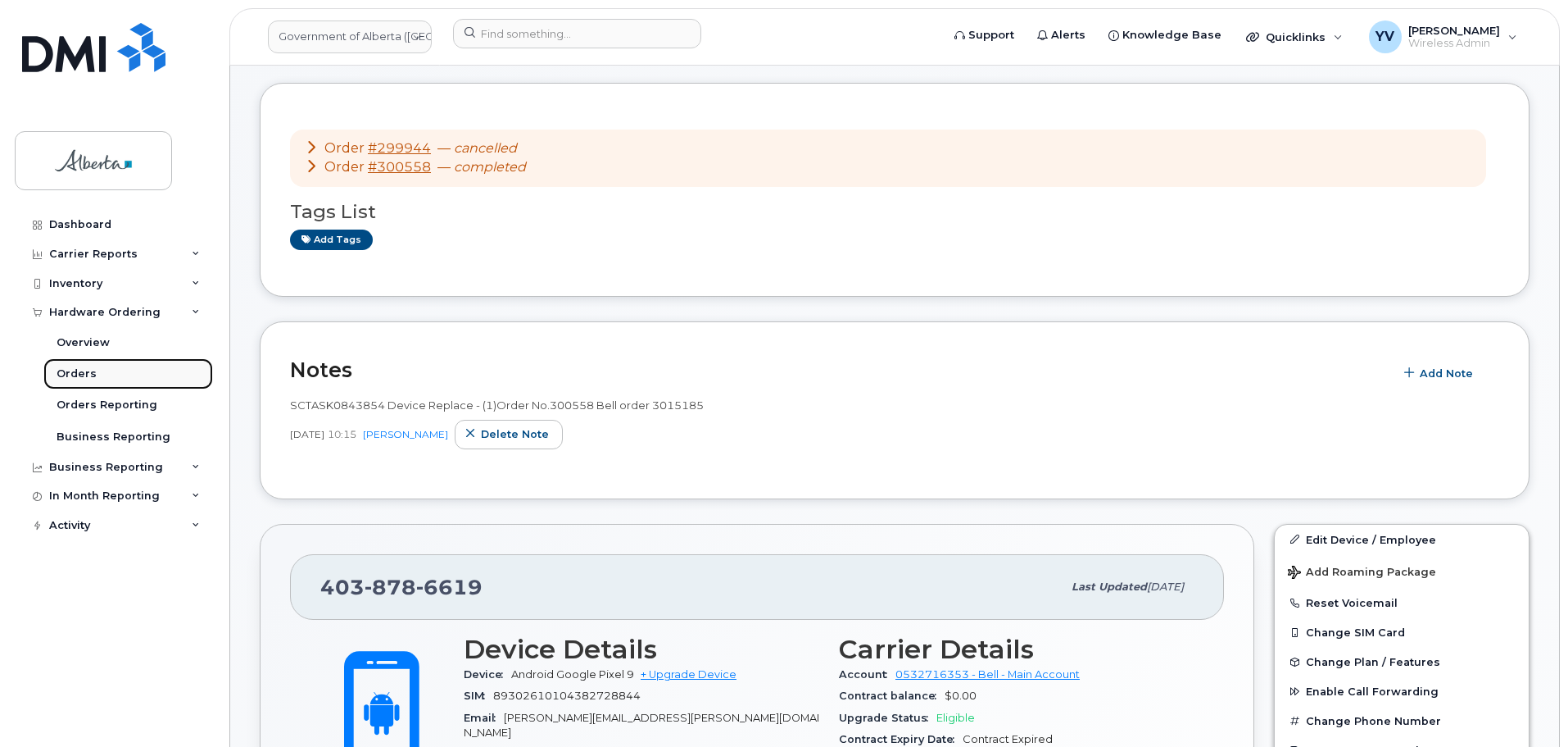
click at [65, 374] on div "Orders" at bounding box center [77, 374] width 40 height 15
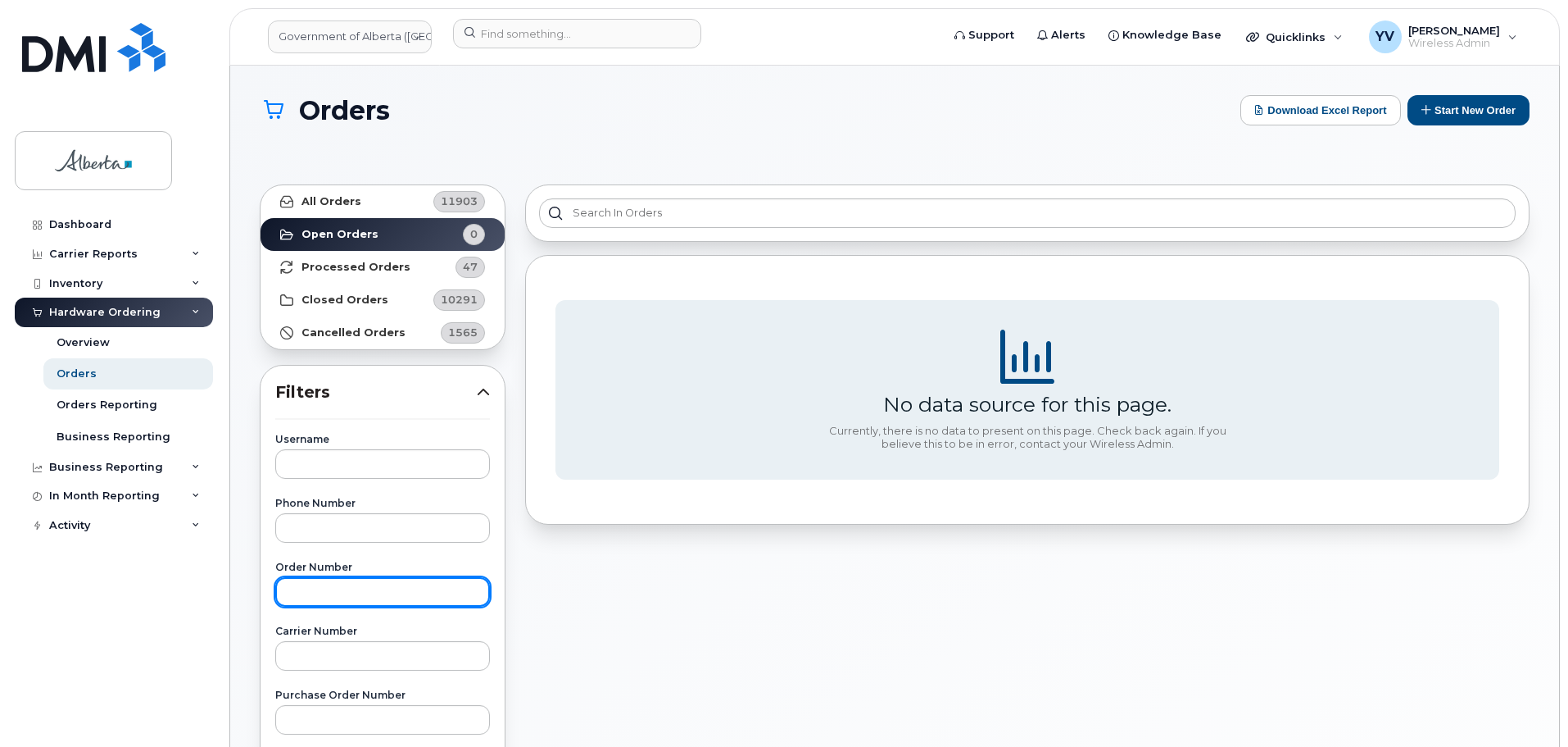
click at [310, 586] on input "text" at bounding box center [383, 592] width 215 height 29
paste input "300272"
type input "300272"
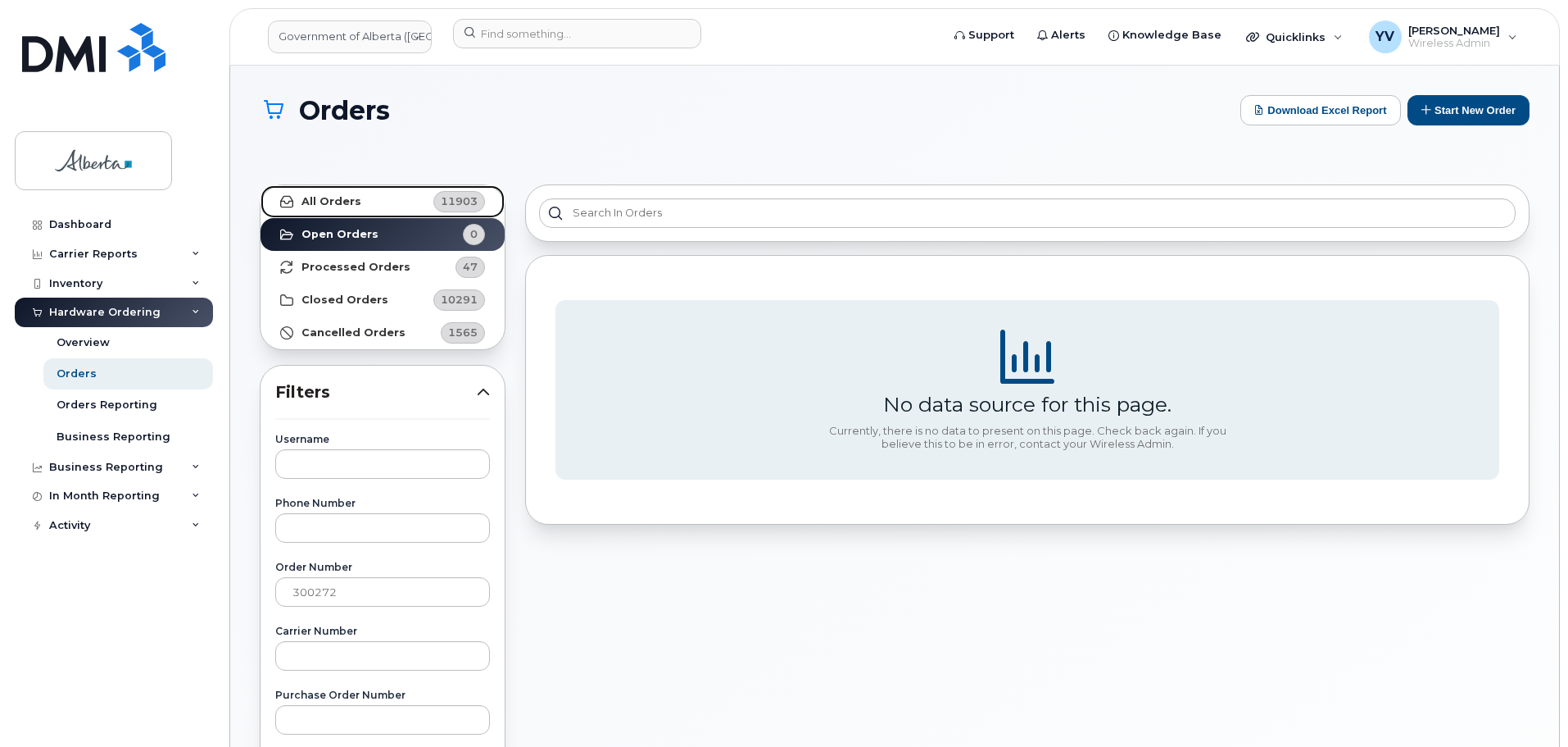
click at [317, 191] on link "All Orders 11903" at bounding box center [383, 202] width 244 height 33
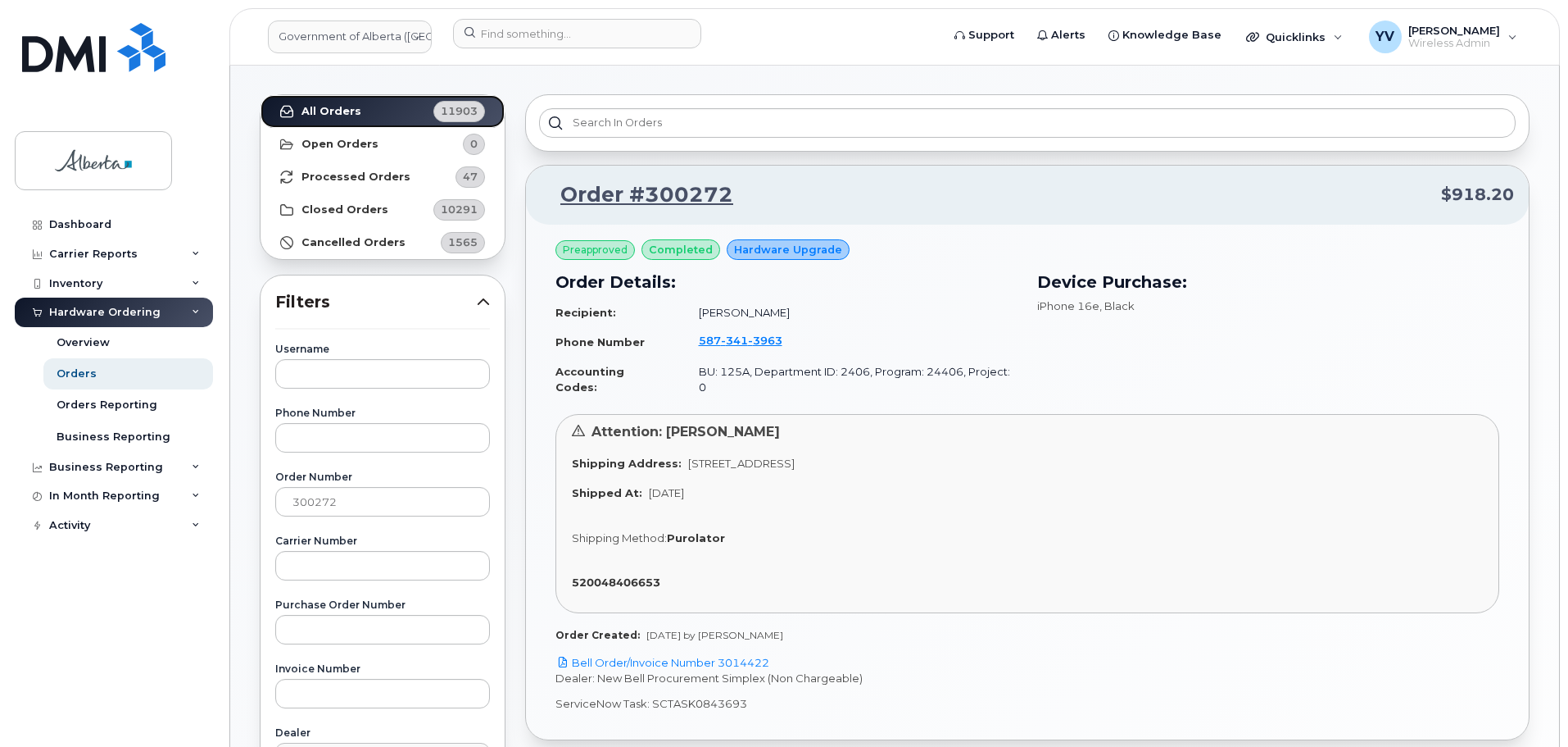
scroll to position [93, 0]
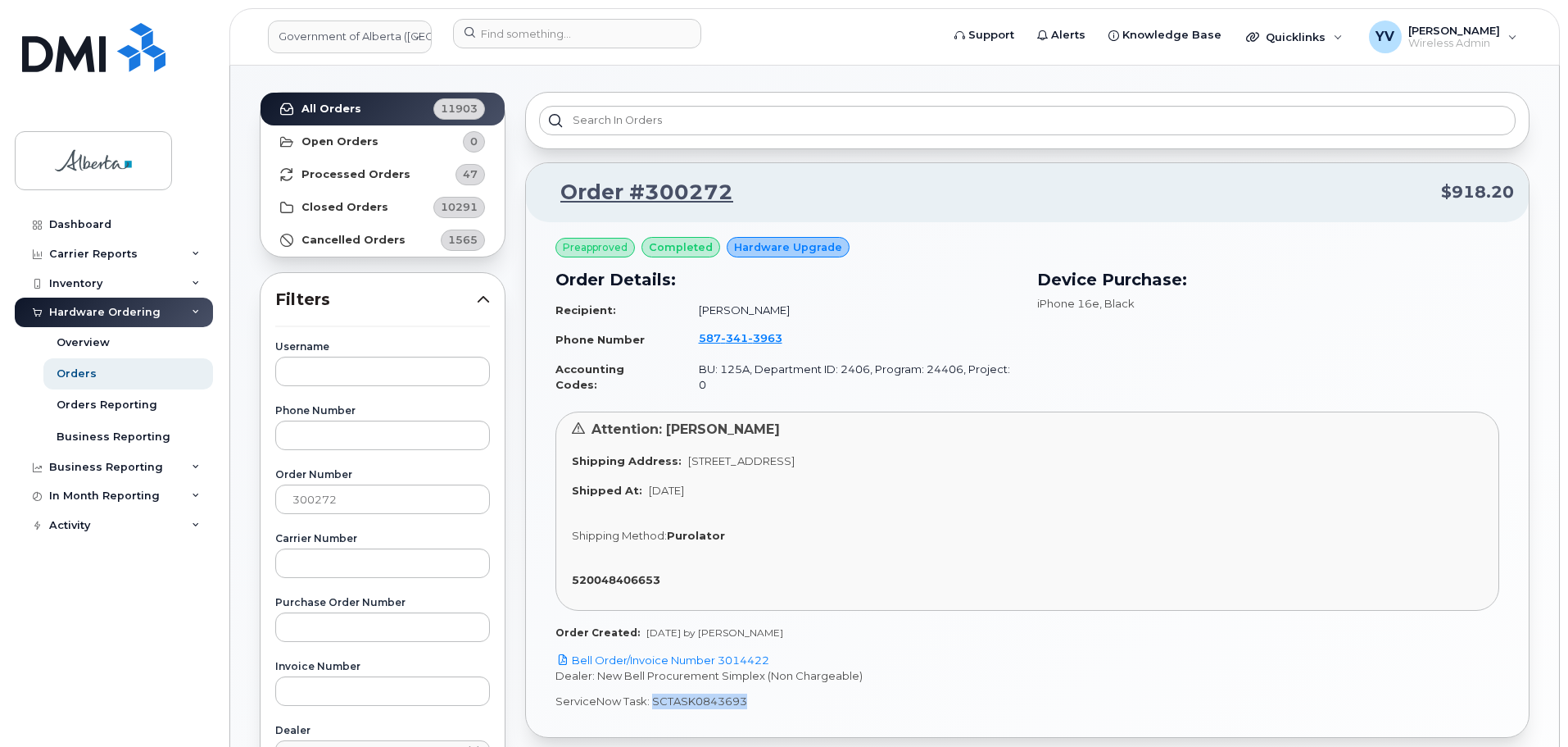
drag, startPoint x: 746, startPoint y: 689, endPoint x: 652, endPoint y: 691, distance: 94.0
click at [652, 694] on p "ServiceNow Task: SCTASK0843693" at bounding box center [1028, 701] width 944 height 16
copy p "SCTASK0843693"
click at [741, 653] on link "Bell Order/Invoice Number 3014422" at bounding box center [662, 660] width 214 height 13
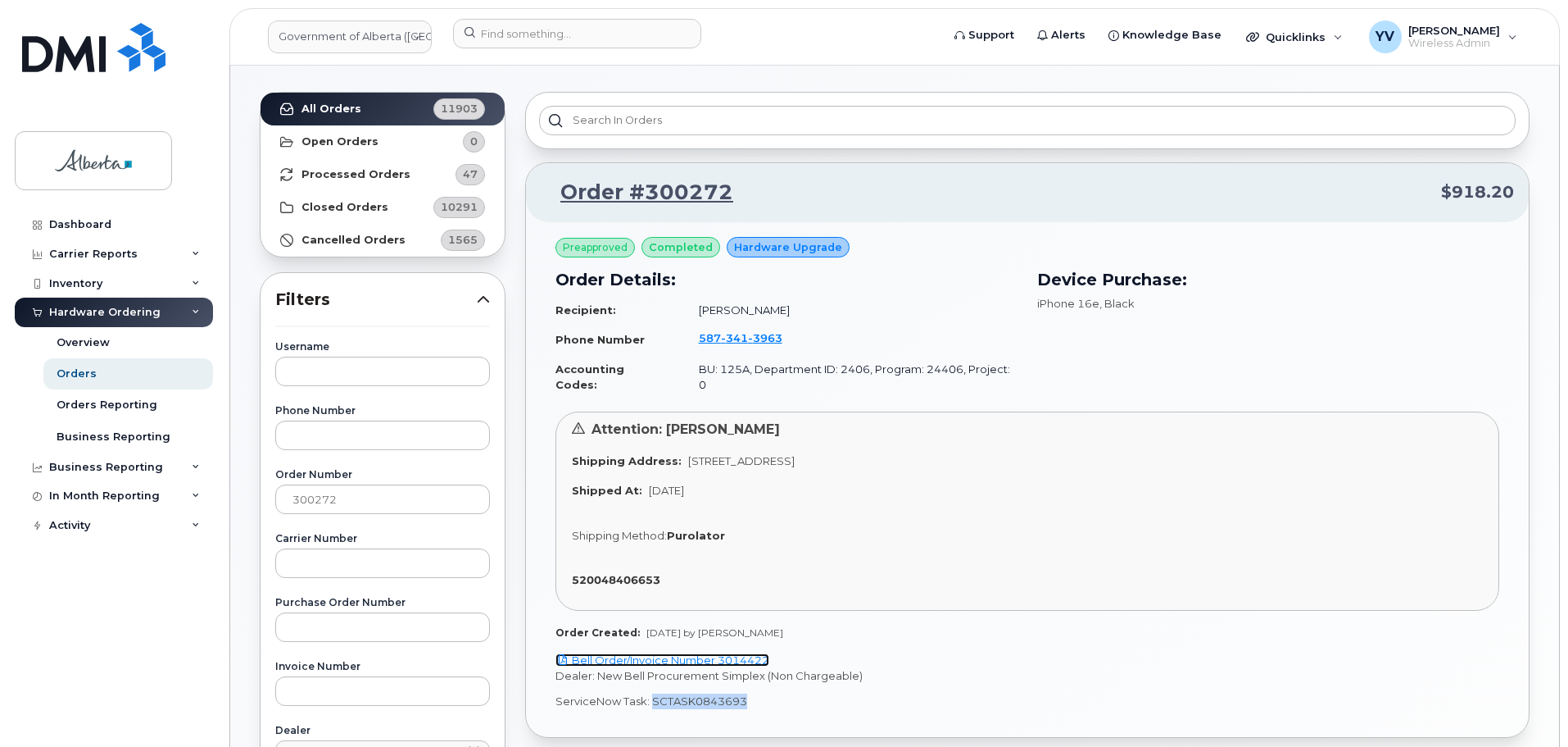
copy p "SCTASK0843693"
